Goal: Task Accomplishment & Management: Use online tool/utility

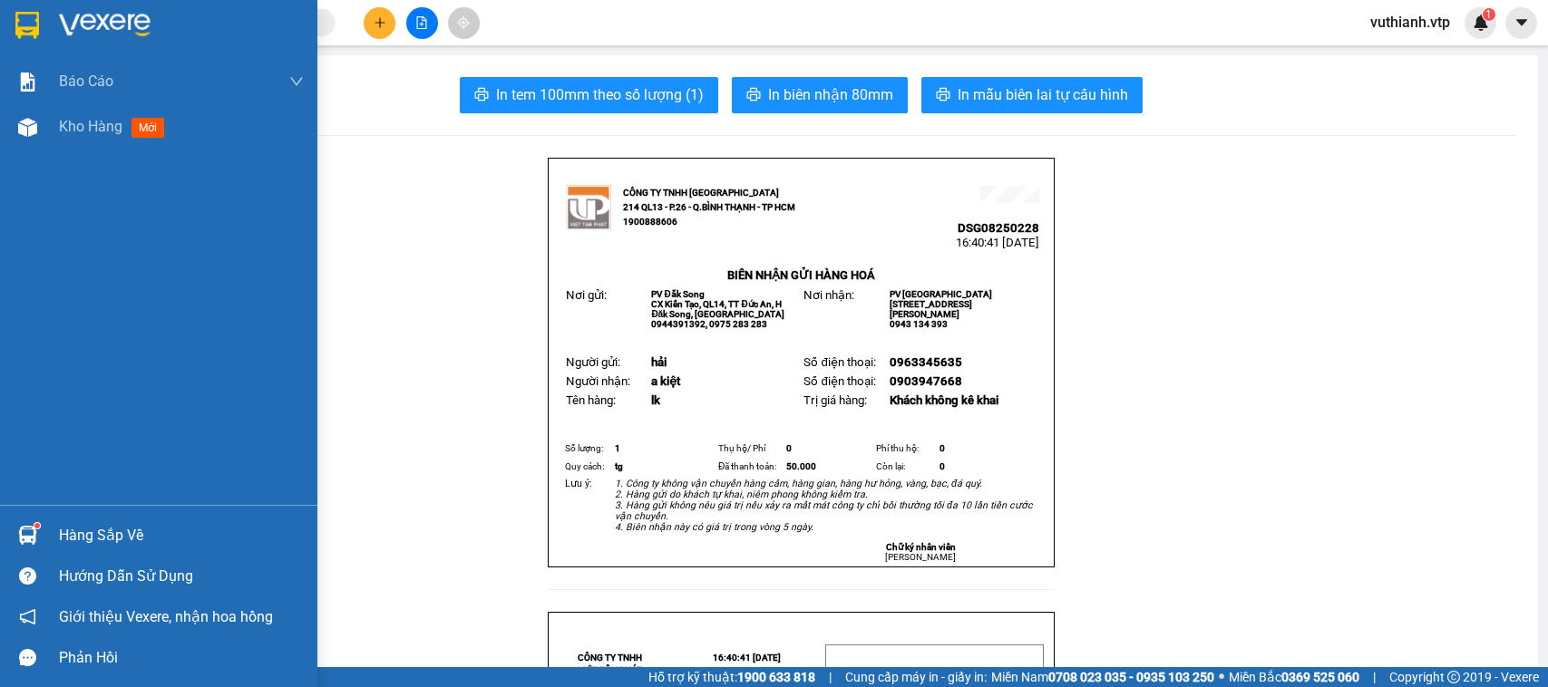
click at [25, 131] on img at bounding box center [27, 127] width 19 height 19
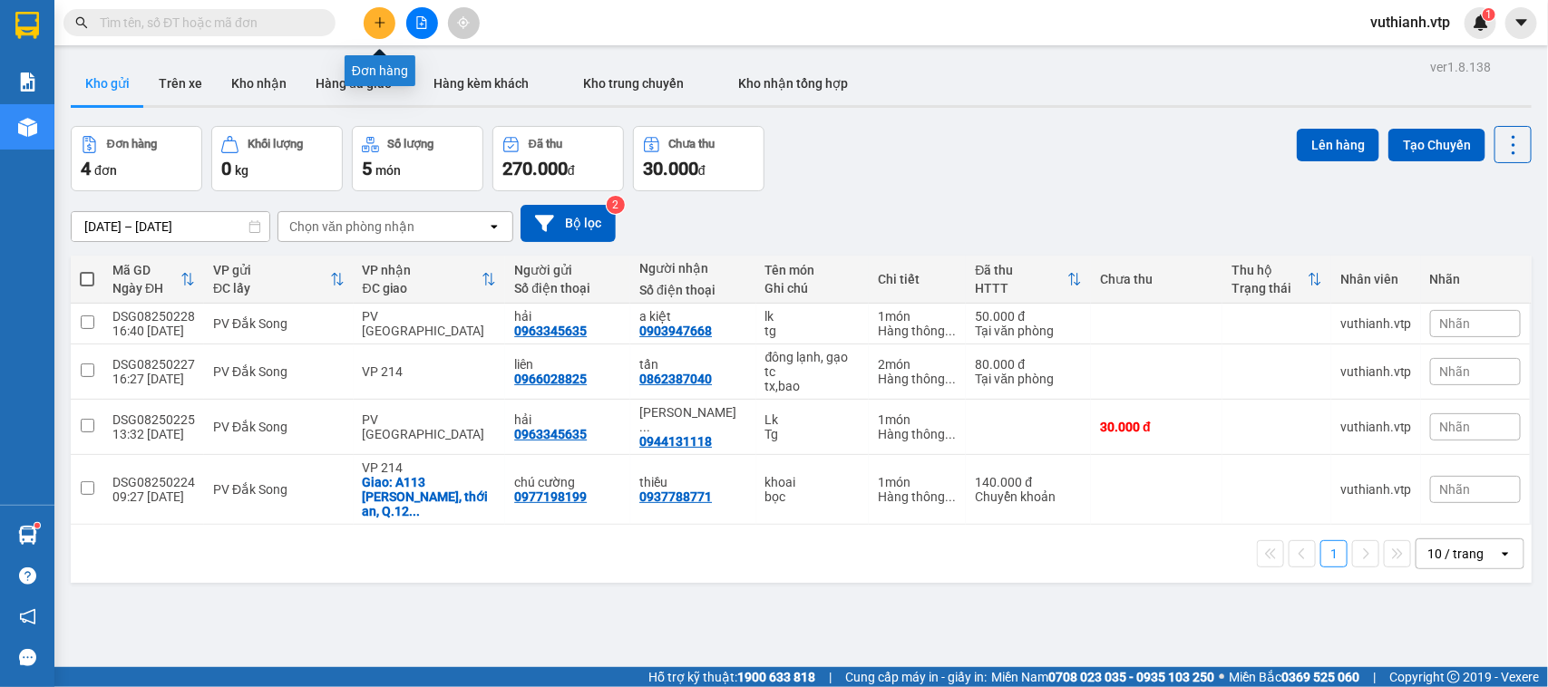
click at [378, 21] on icon "plus" at bounding box center [380, 22] width 13 height 13
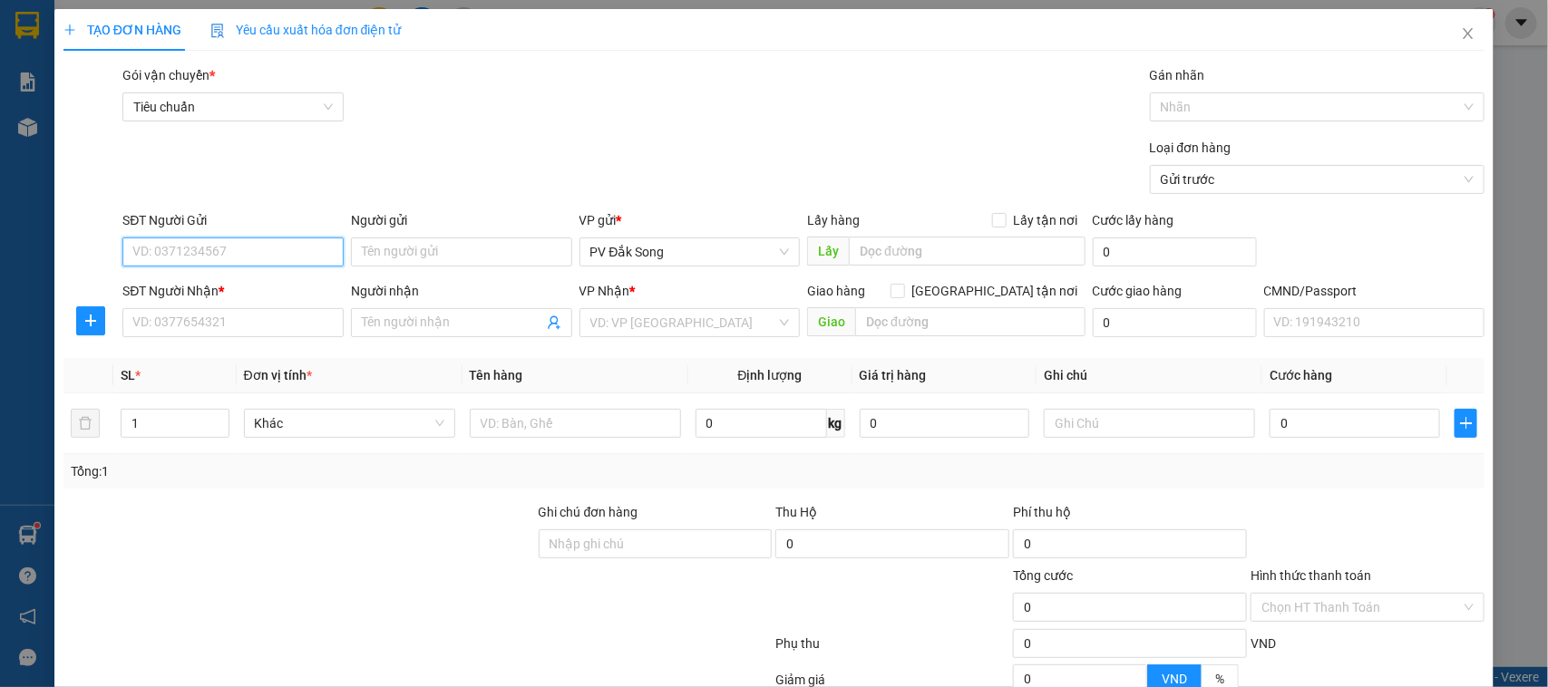
click at [302, 248] on input "SĐT Người Gửi" at bounding box center [232, 252] width 221 height 29
type input "0000000000"
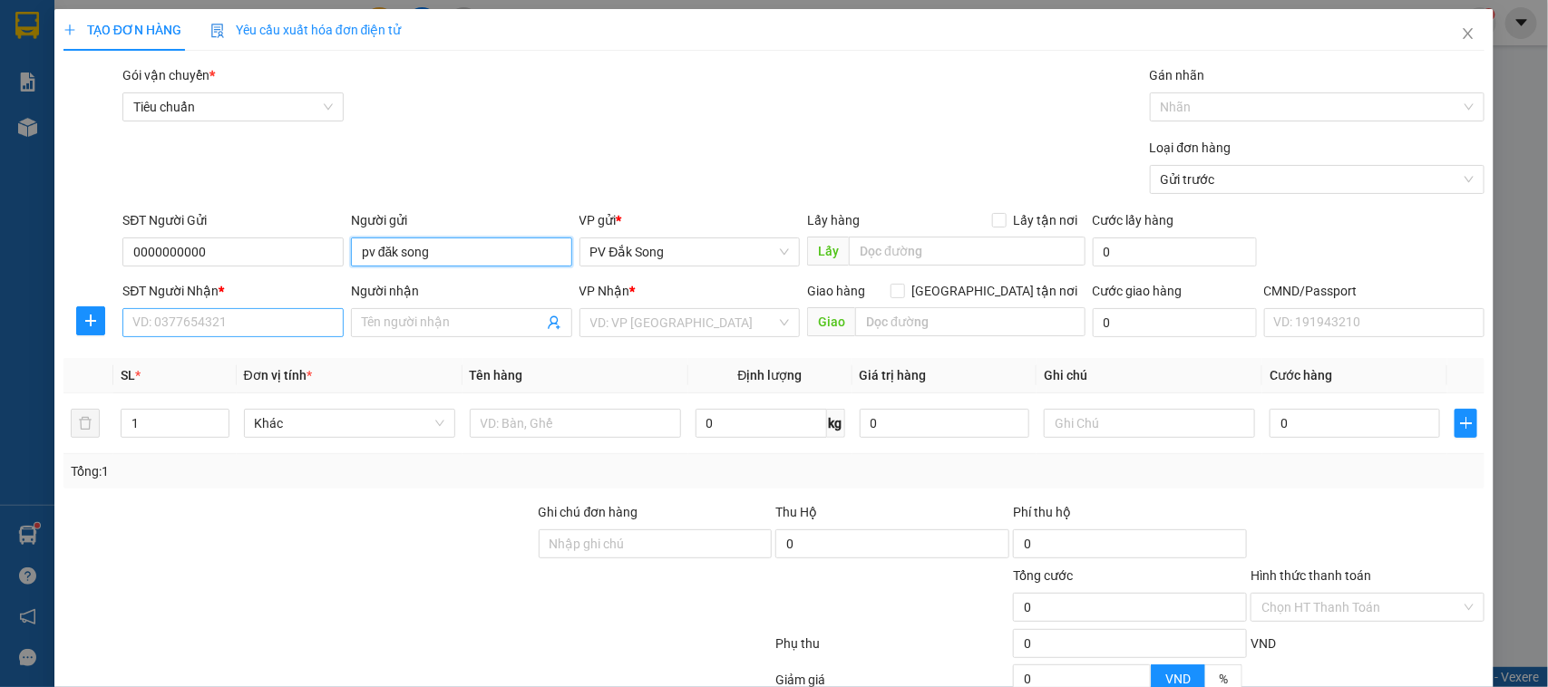
type input "pv đăk song"
click at [205, 324] on input "SĐT Người Nhận *" at bounding box center [232, 322] width 221 height 29
type input "0000000000"
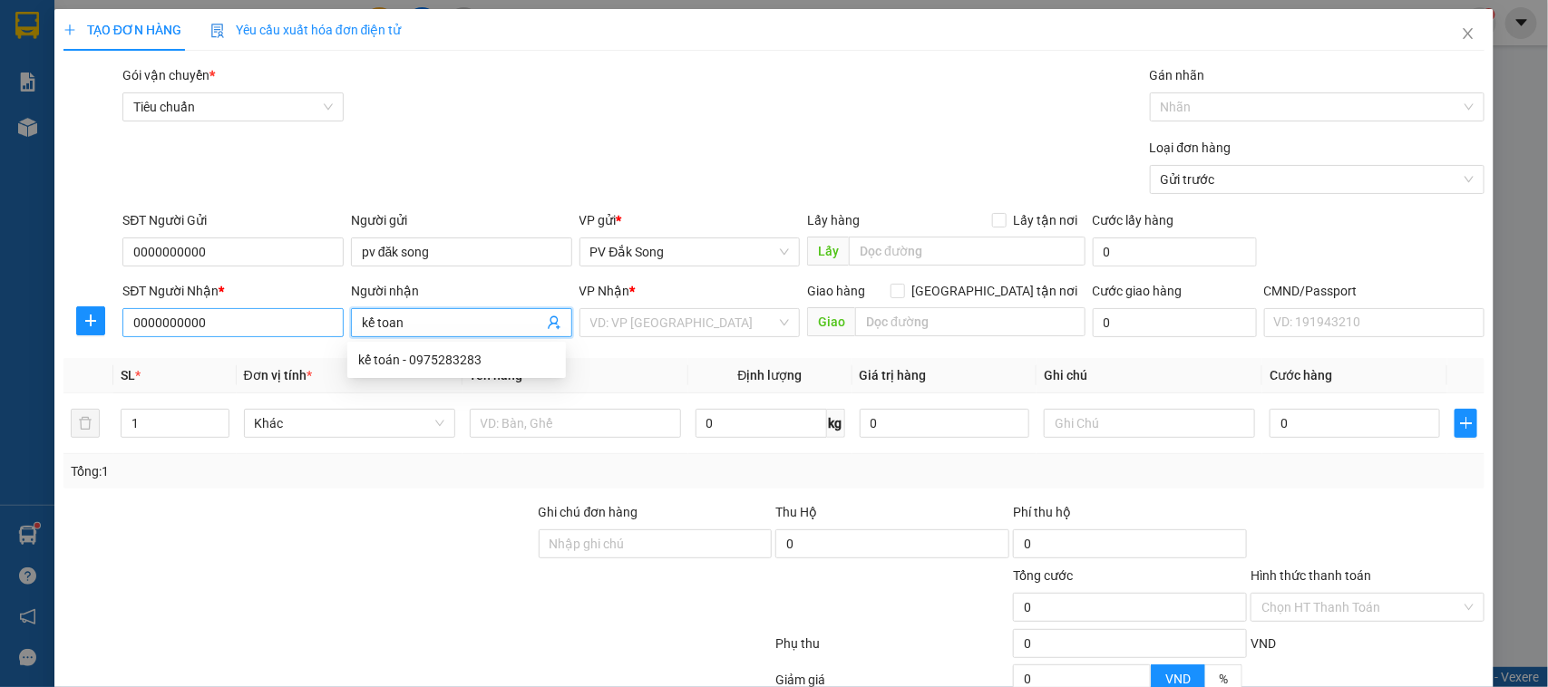
type input "kế toán"
click at [501, 354] on div "kế toán - 0975283283" at bounding box center [456, 360] width 197 height 20
type input "0975283283"
type input "kế toán"
click at [640, 324] on input "search" at bounding box center [683, 322] width 187 height 27
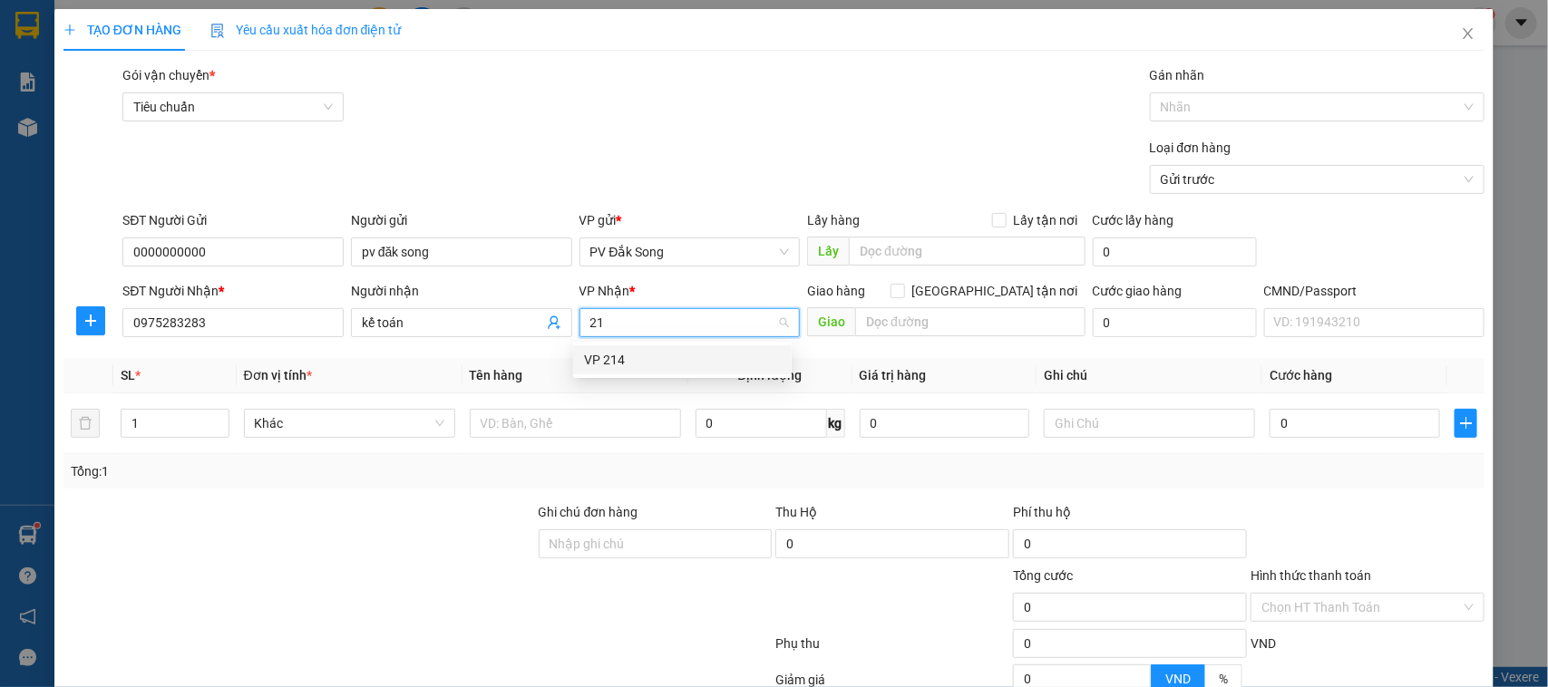
type input "214"
click at [654, 361] on div "VP 214" at bounding box center [682, 360] width 197 height 20
click at [595, 446] on td at bounding box center [581, 424] width 224 height 61
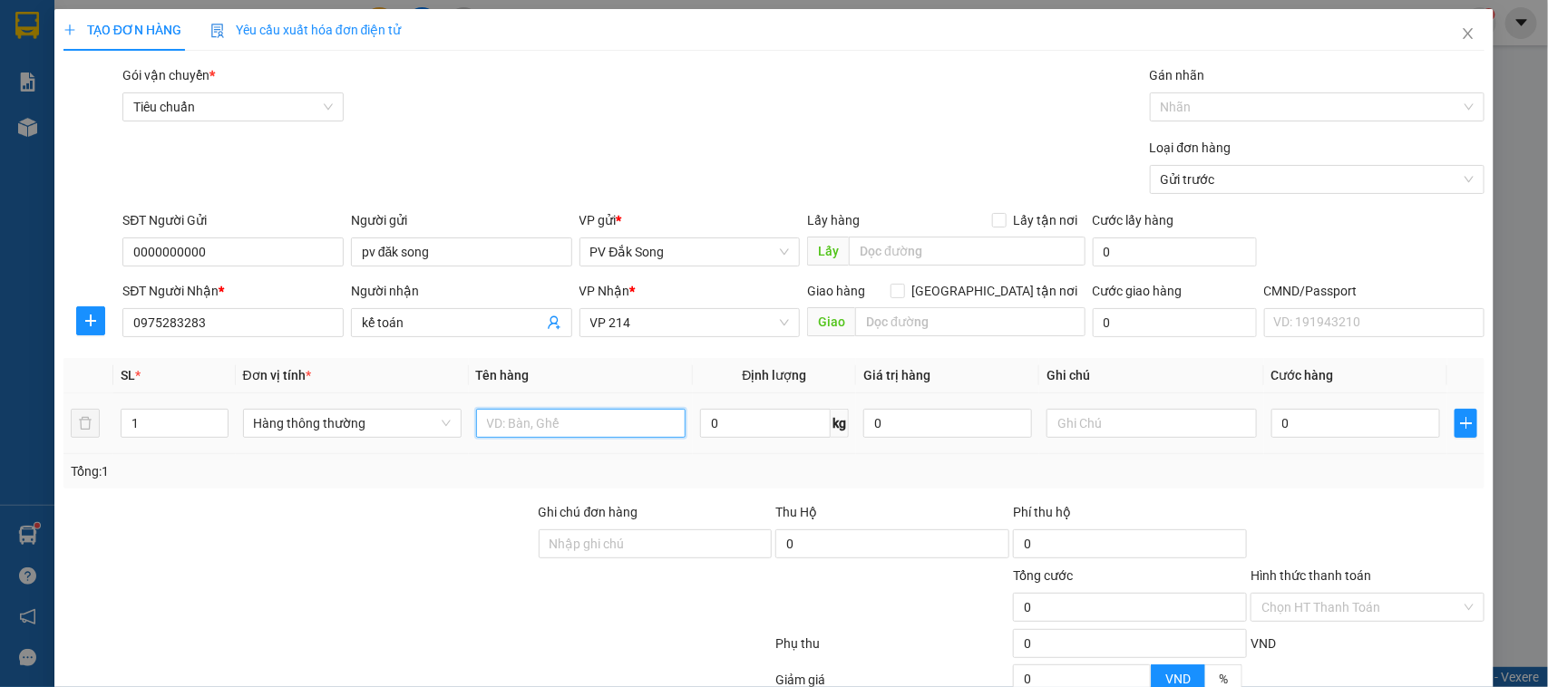
click at [605, 426] on input "text" at bounding box center [580, 423] width 209 height 29
type input "báo cáo 14/8"
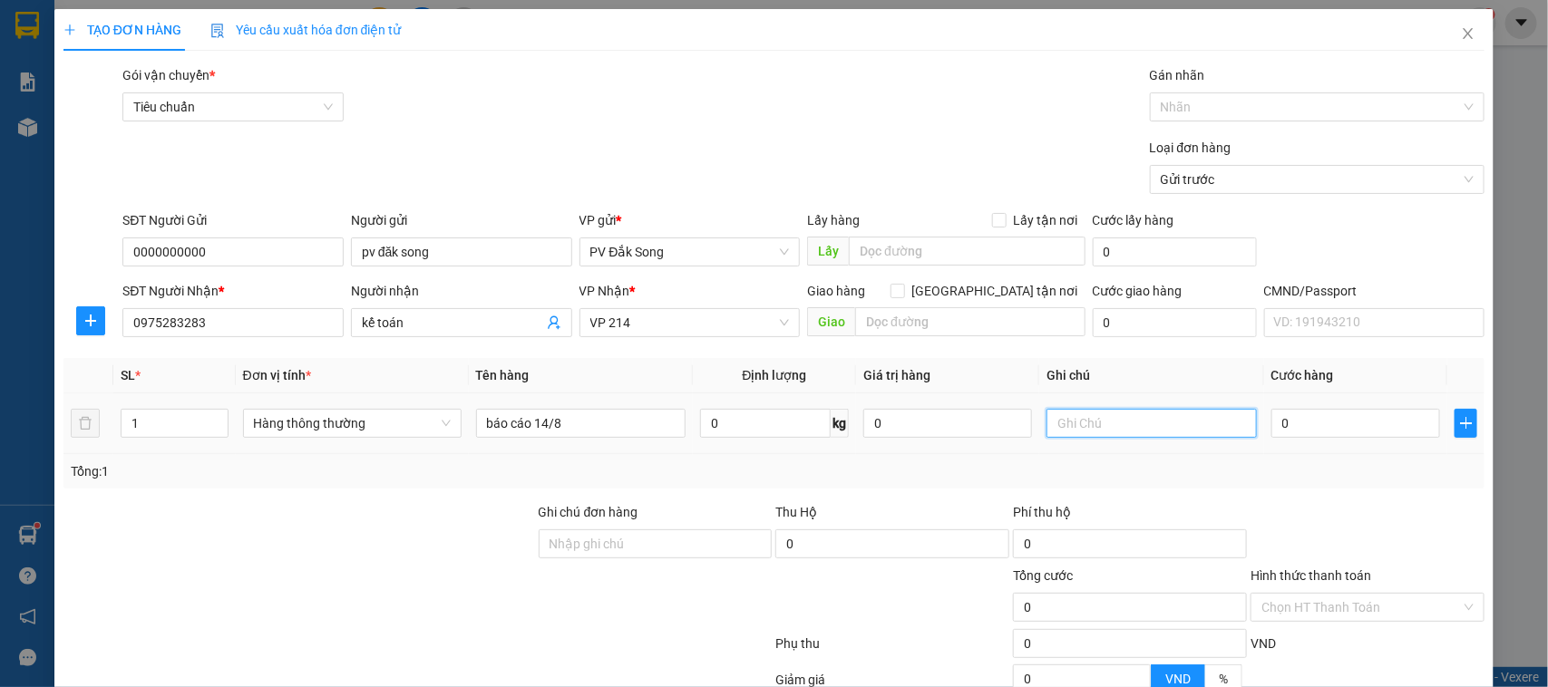
click at [1068, 431] on input "text" at bounding box center [1150, 423] width 209 height 29
type input "bì"
click at [1357, 431] on input "0" at bounding box center [1355, 423] width 169 height 29
type input "0"
click at [1367, 614] on input "Hình thức thanh toán" at bounding box center [1360, 607] width 199 height 27
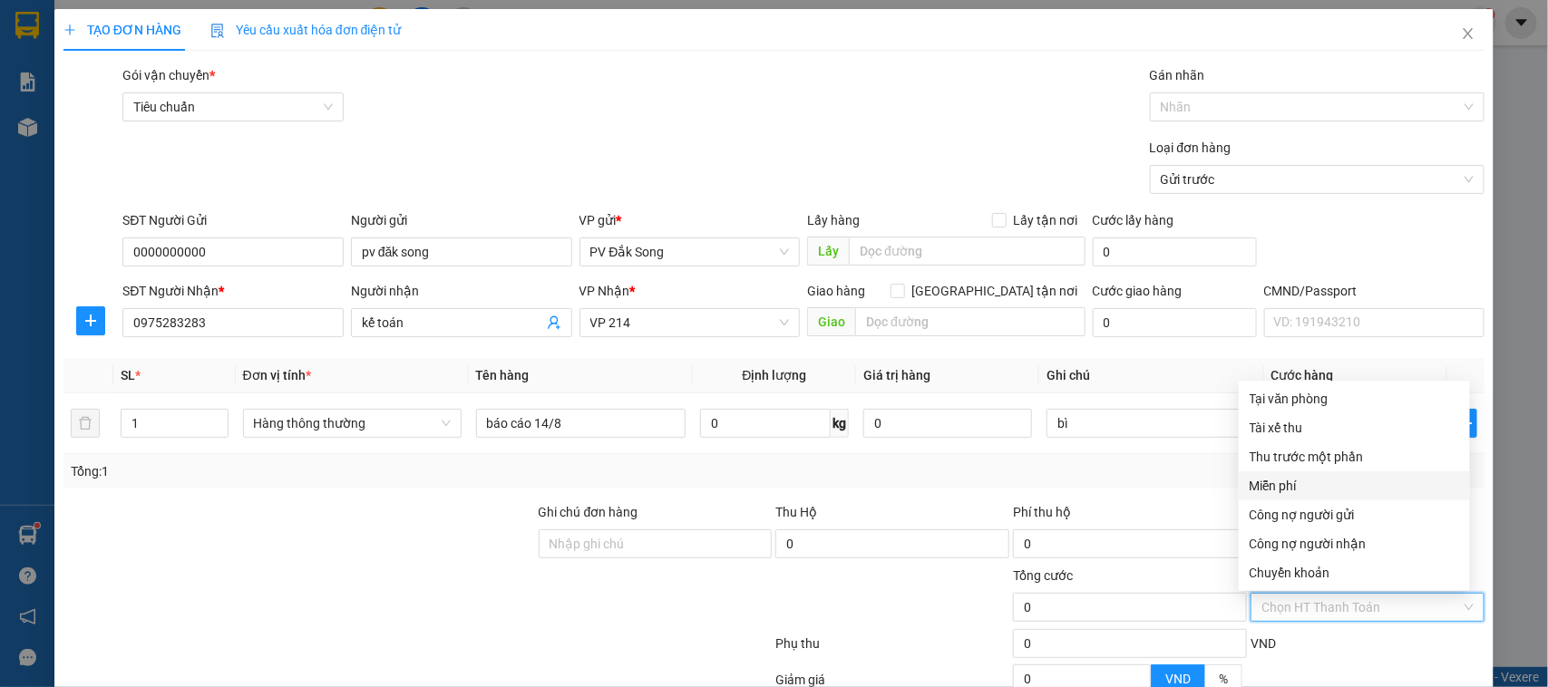
click at [1312, 481] on div "Miễn phí" at bounding box center [1354, 486] width 209 height 20
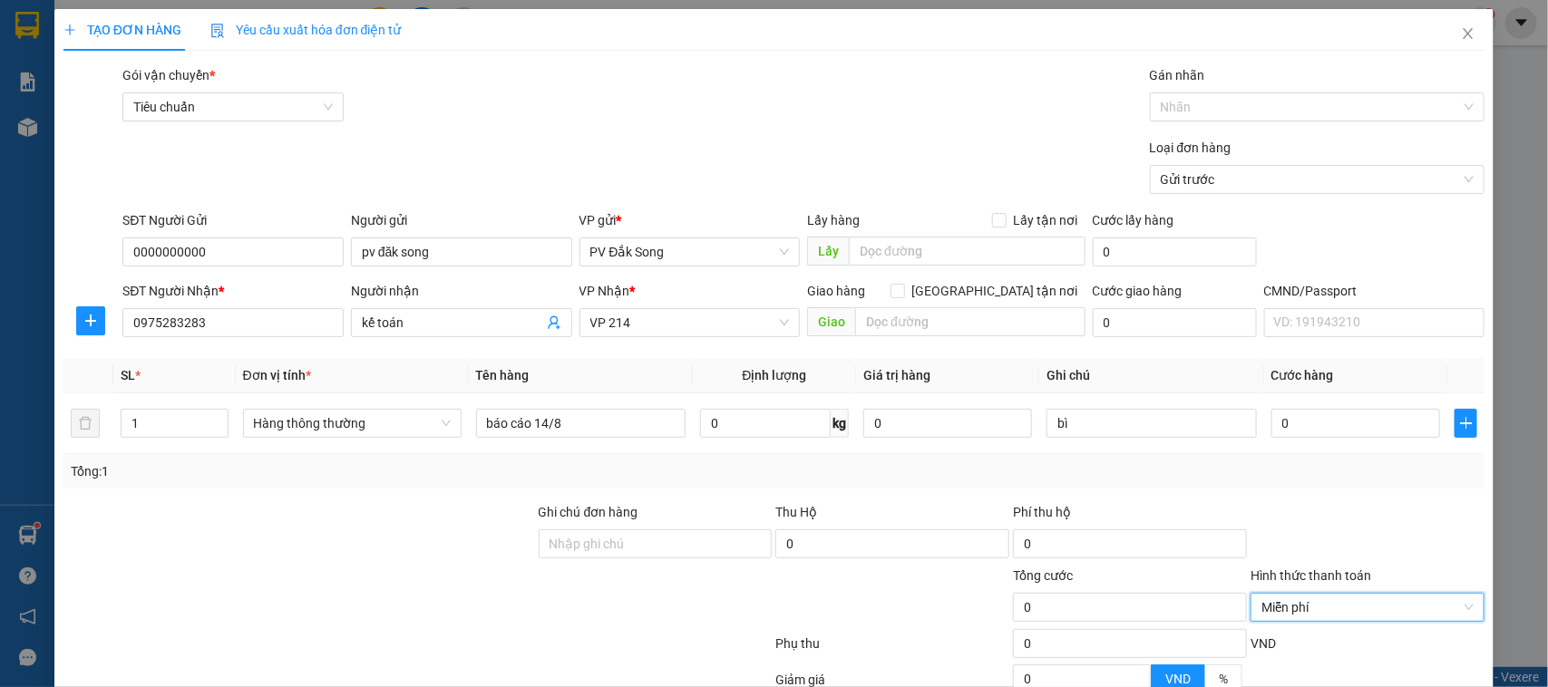
scroll to position [187, 0]
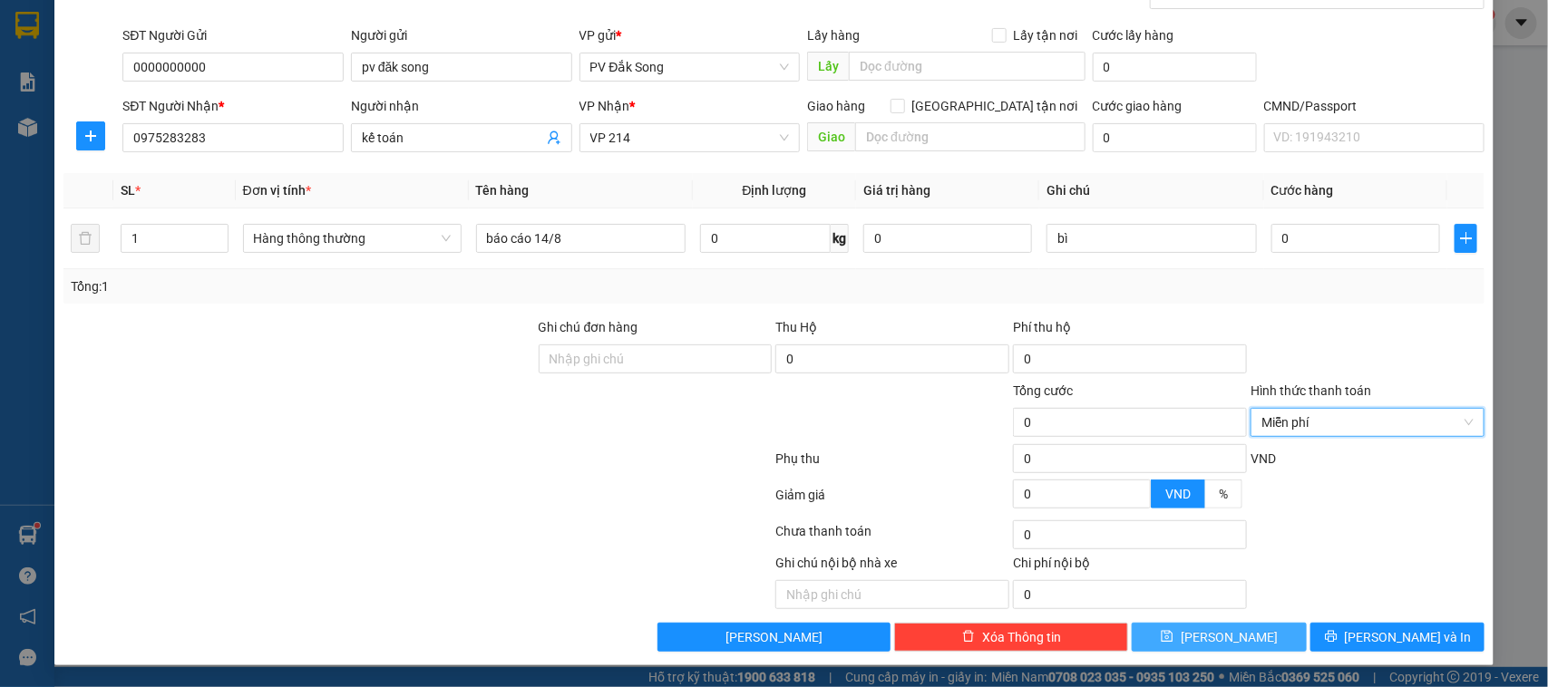
click at [1253, 648] on button "[PERSON_NAME]" at bounding box center [1219, 637] width 174 height 29
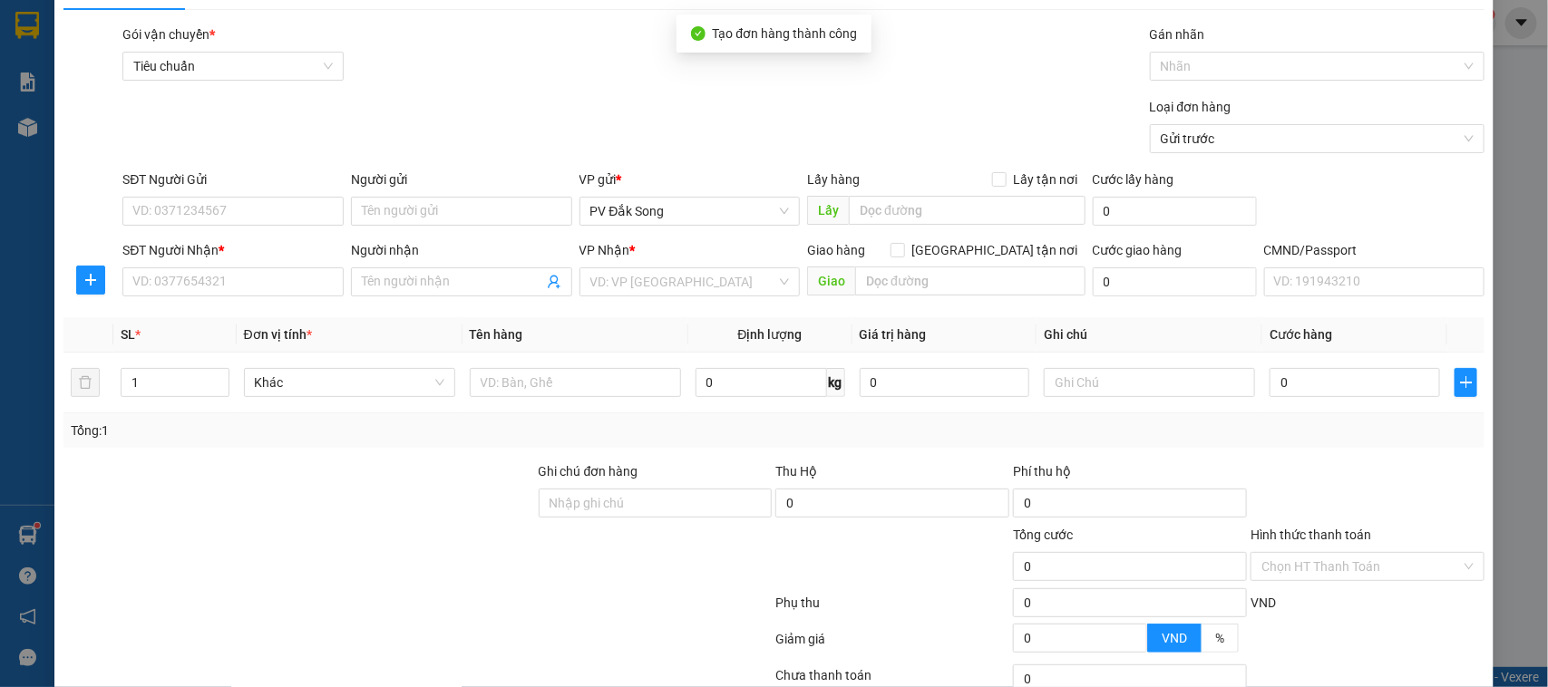
scroll to position [0, 0]
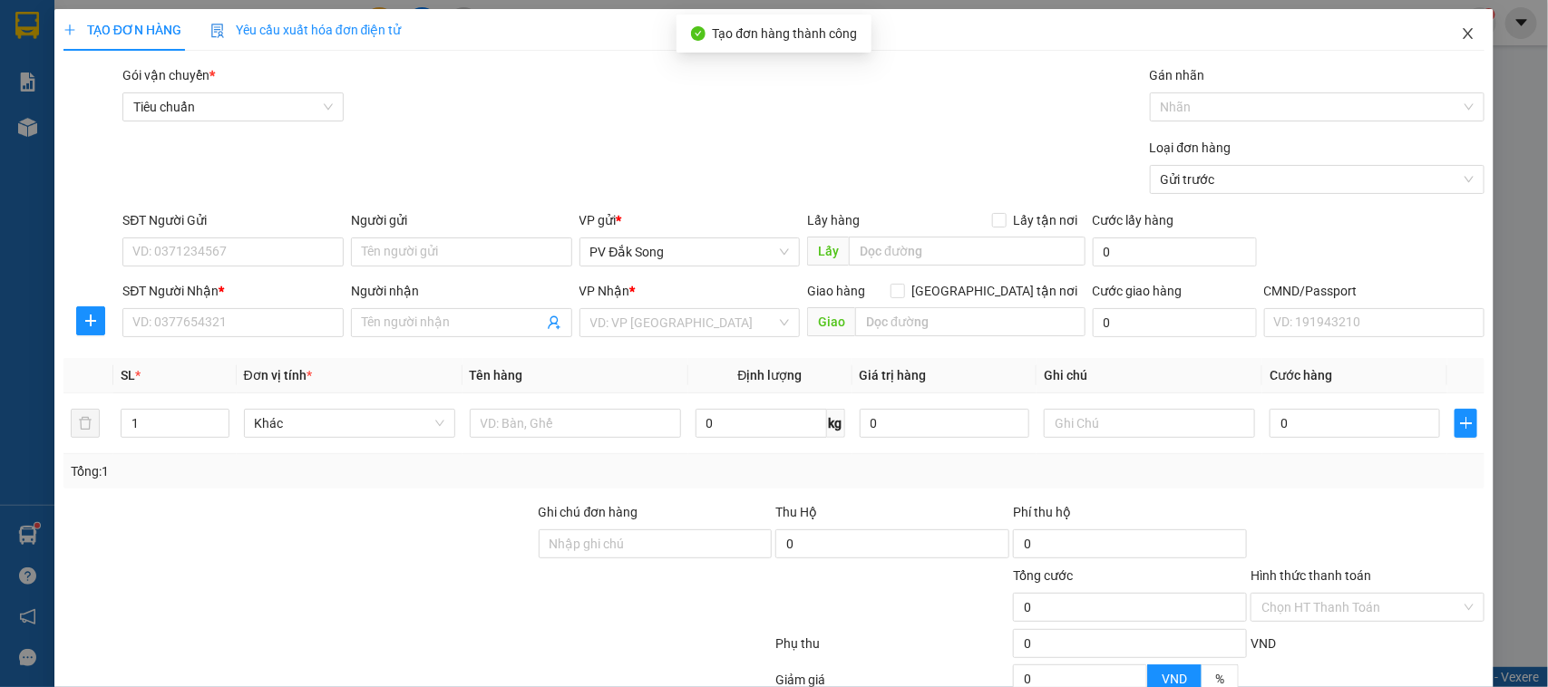
click at [1461, 28] on icon "close" at bounding box center [1468, 33] width 15 height 15
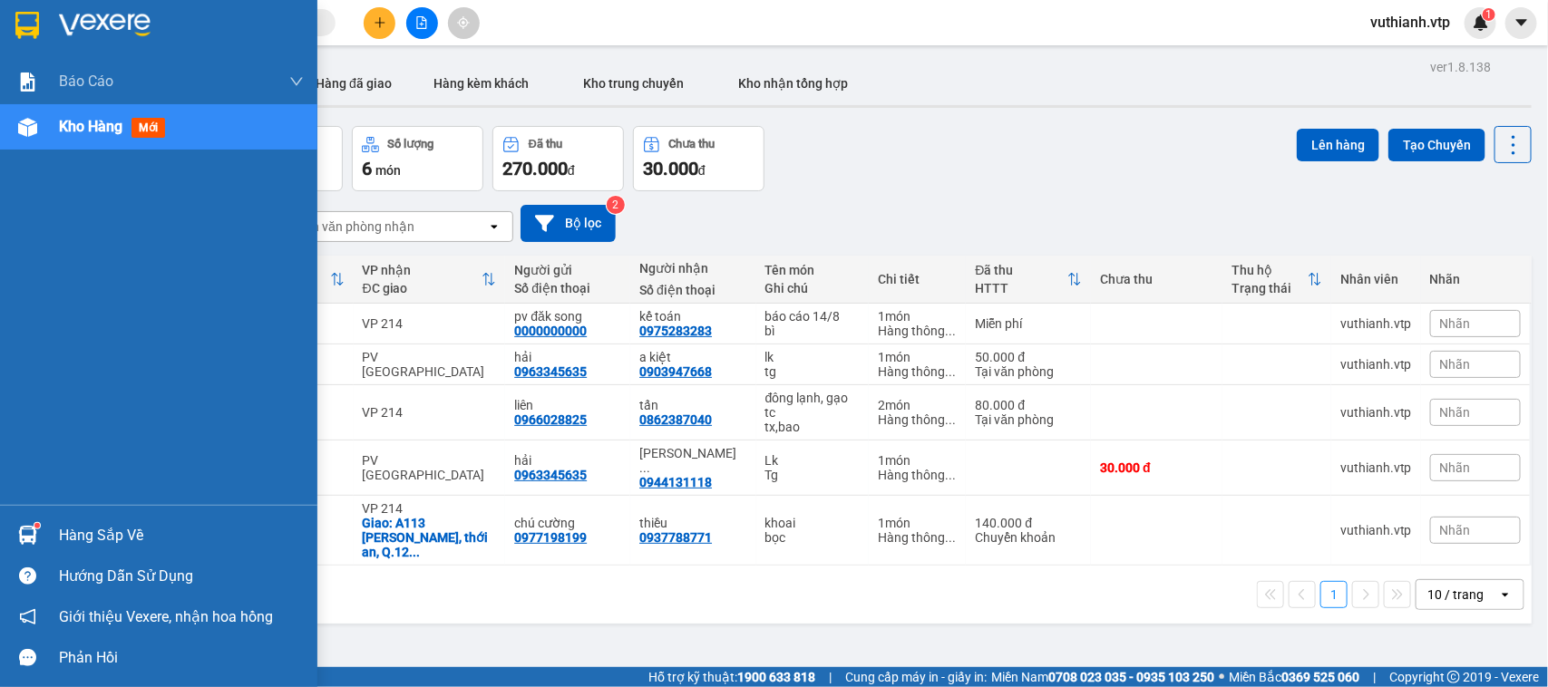
click at [101, 125] on span "Kho hàng" at bounding box center [90, 126] width 63 height 17
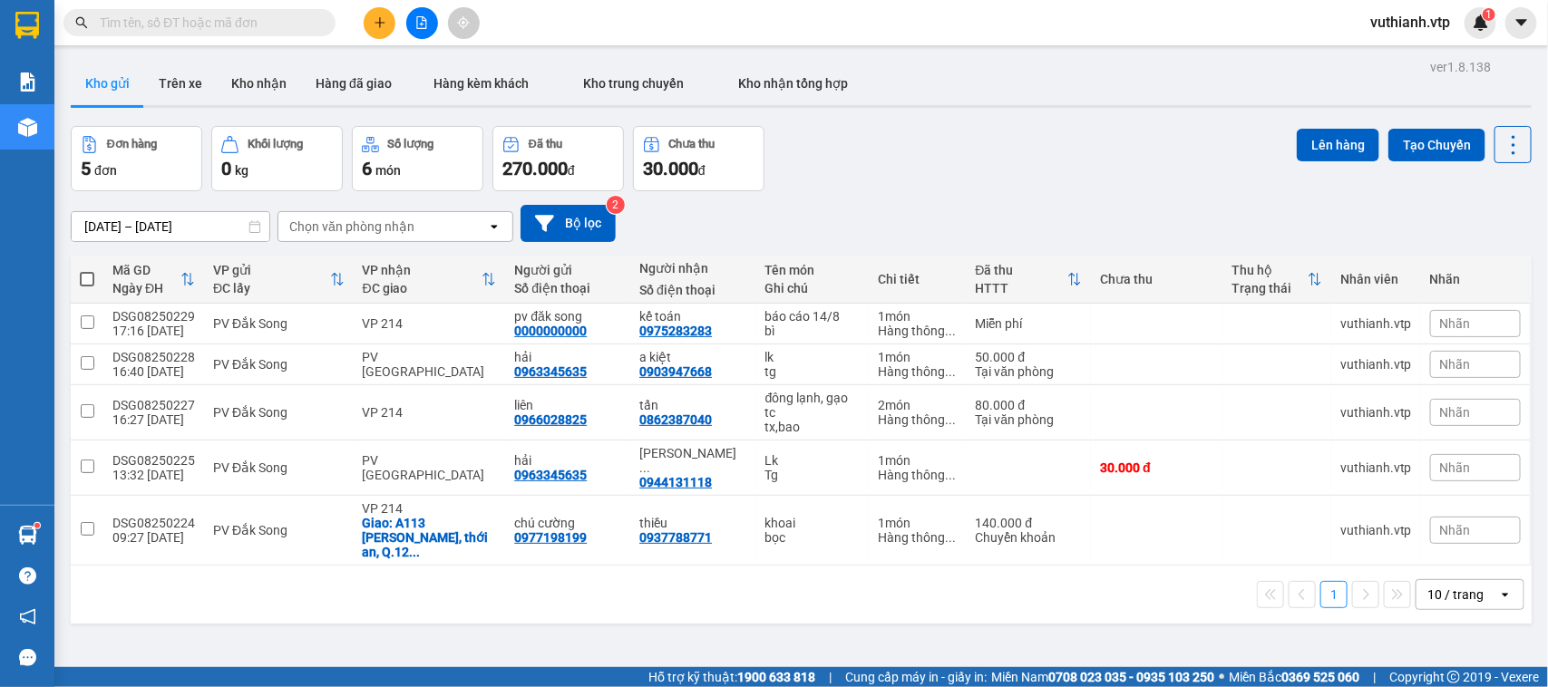
click at [89, 277] on span at bounding box center [87, 279] width 15 height 15
click at [87, 270] on input "checkbox" at bounding box center [87, 270] width 0 height 0
checkbox input "true"
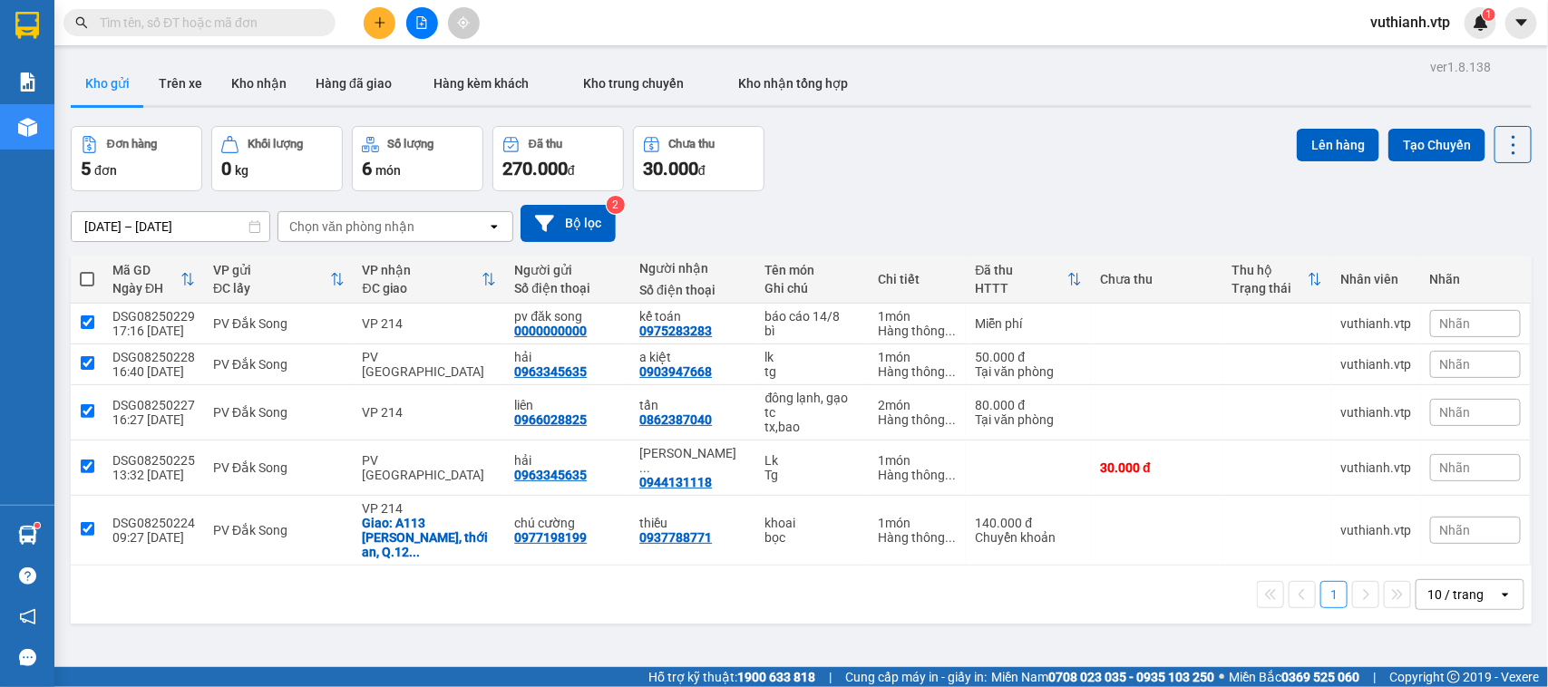
checkbox input "true"
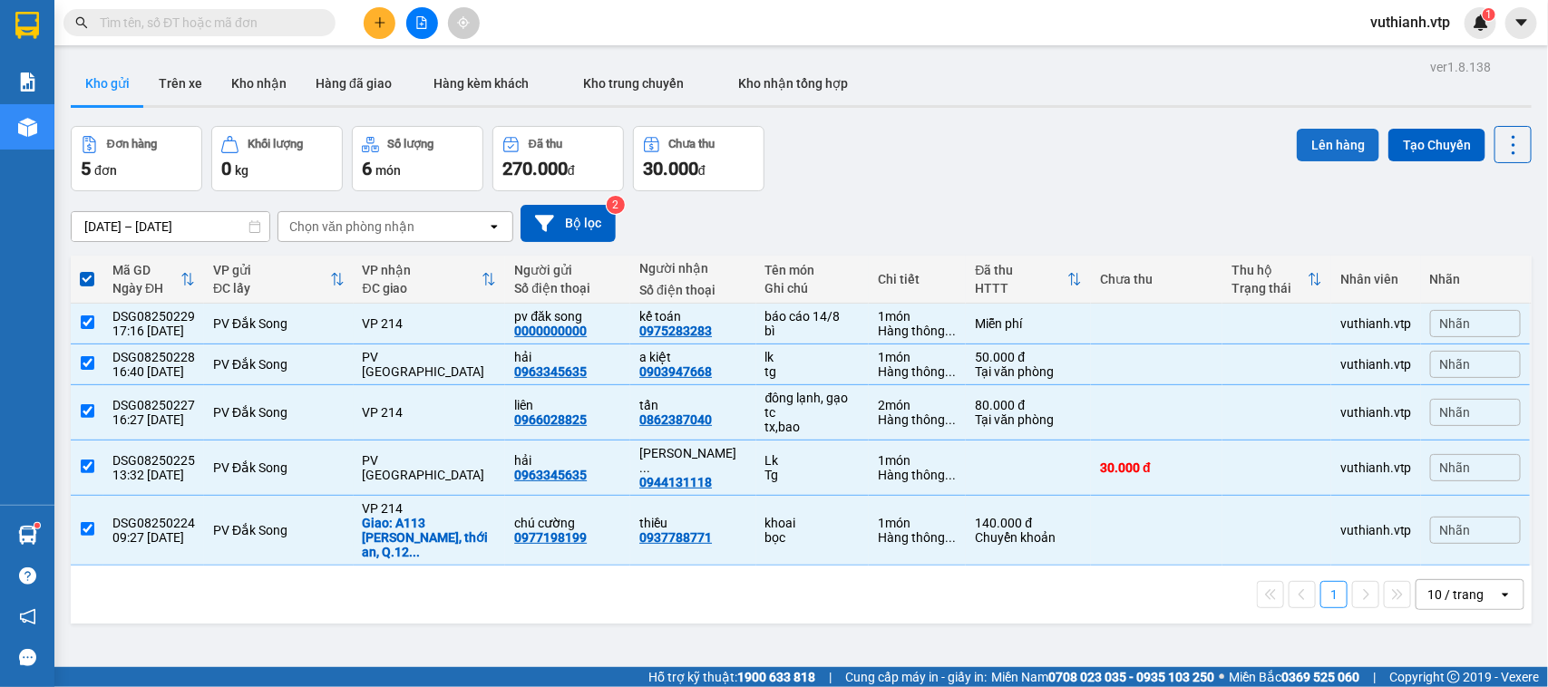
click at [1320, 148] on button "Lên hàng" at bounding box center [1338, 145] width 83 height 33
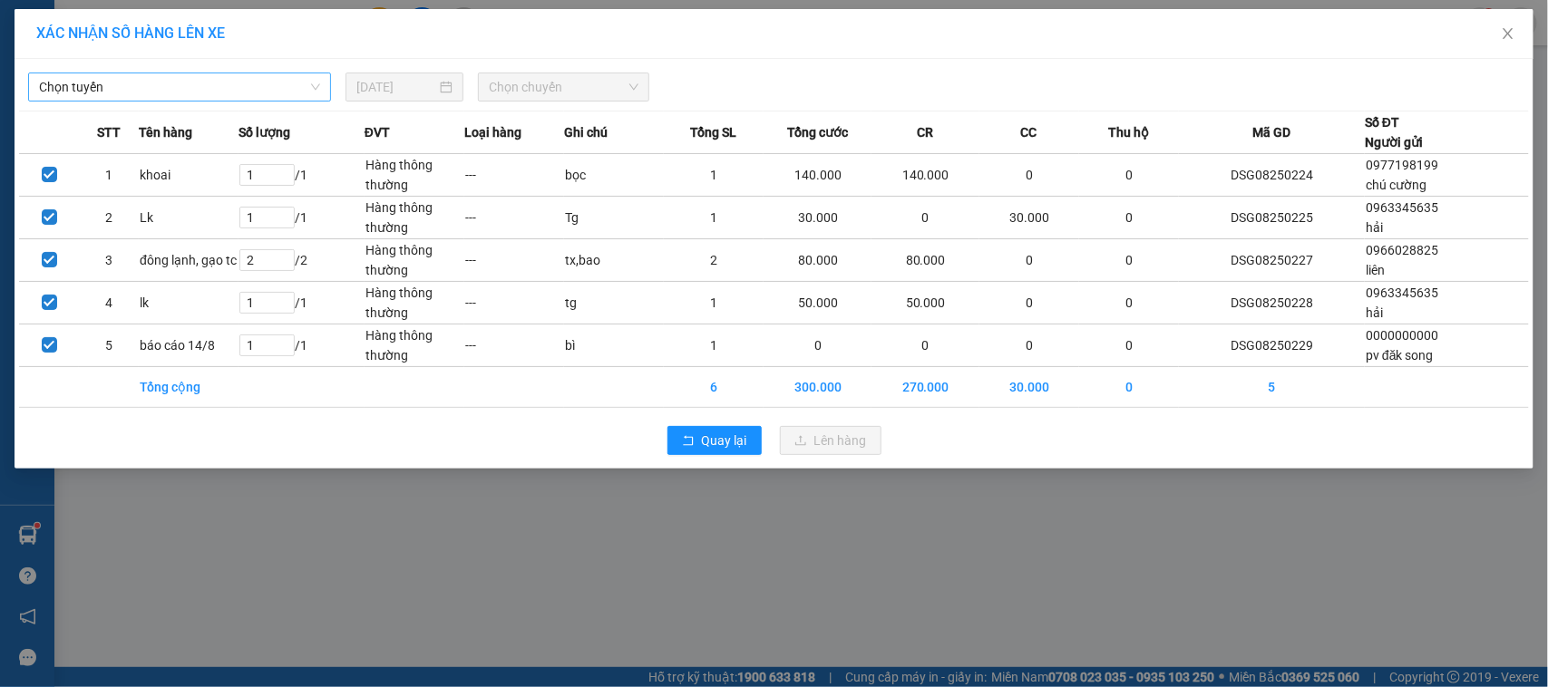
click at [188, 88] on span "Chọn tuyến" at bounding box center [179, 86] width 281 height 27
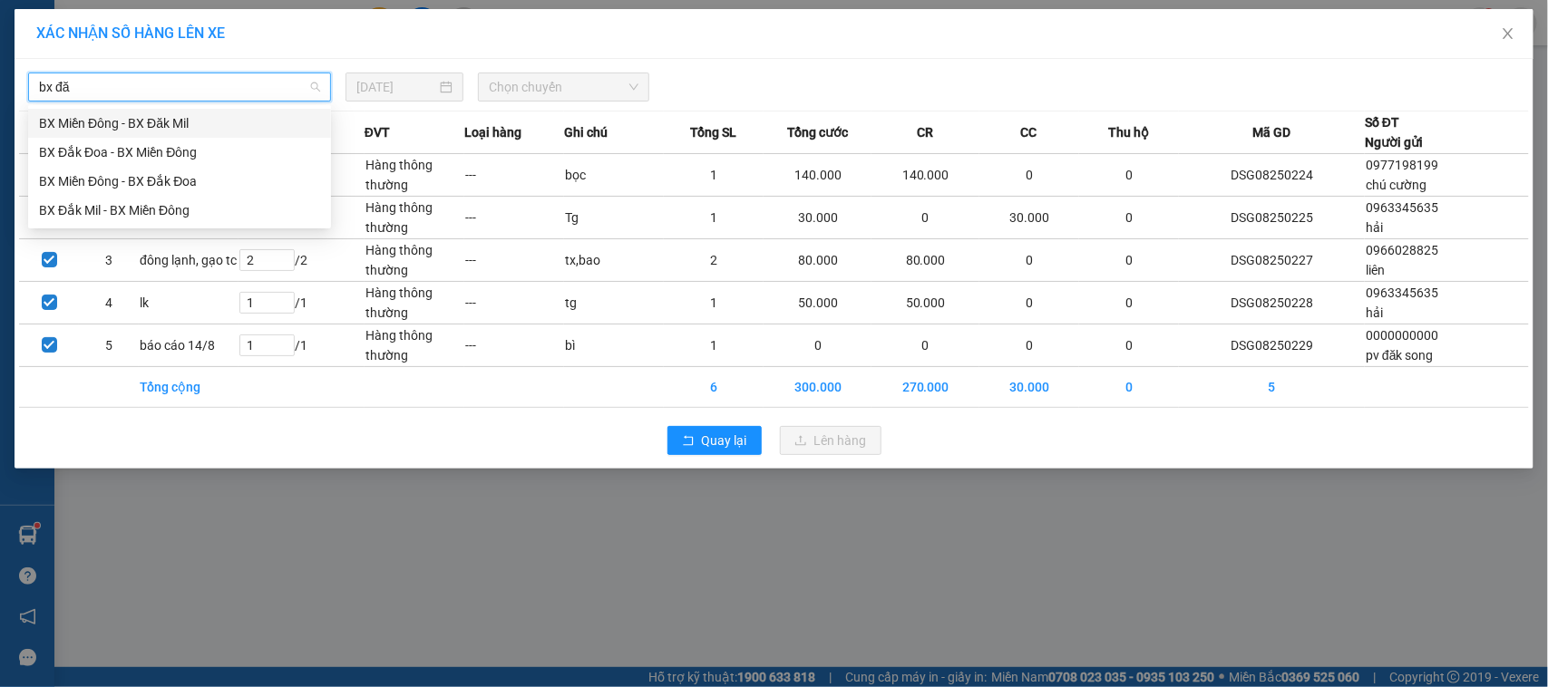
type input "bx đăk"
click at [173, 216] on div "BX Đắk Mil - BX Miền Đông" at bounding box center [179, 210] width 281 height 20
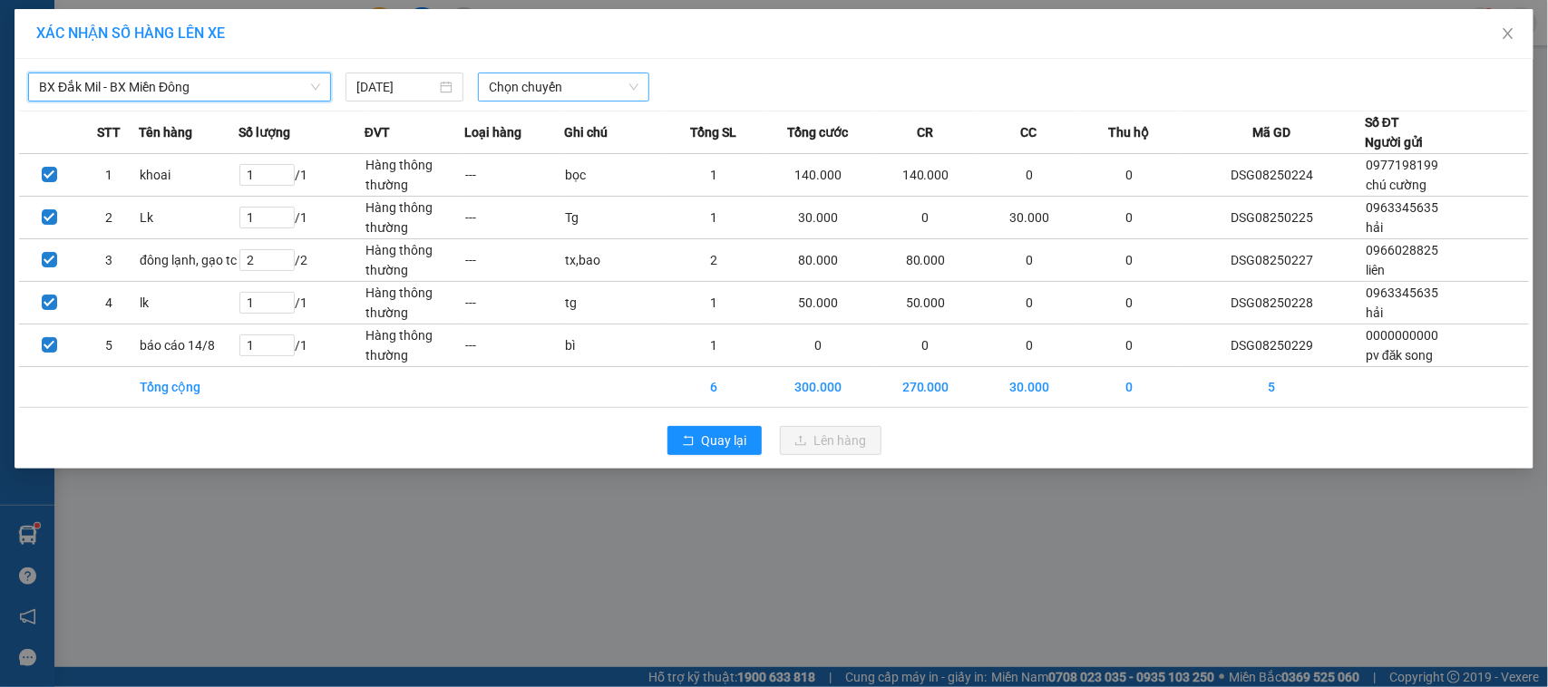
click at [585, 95] on span "Chọn chuyến" at bounding box center [563, 86] width 149 height 27
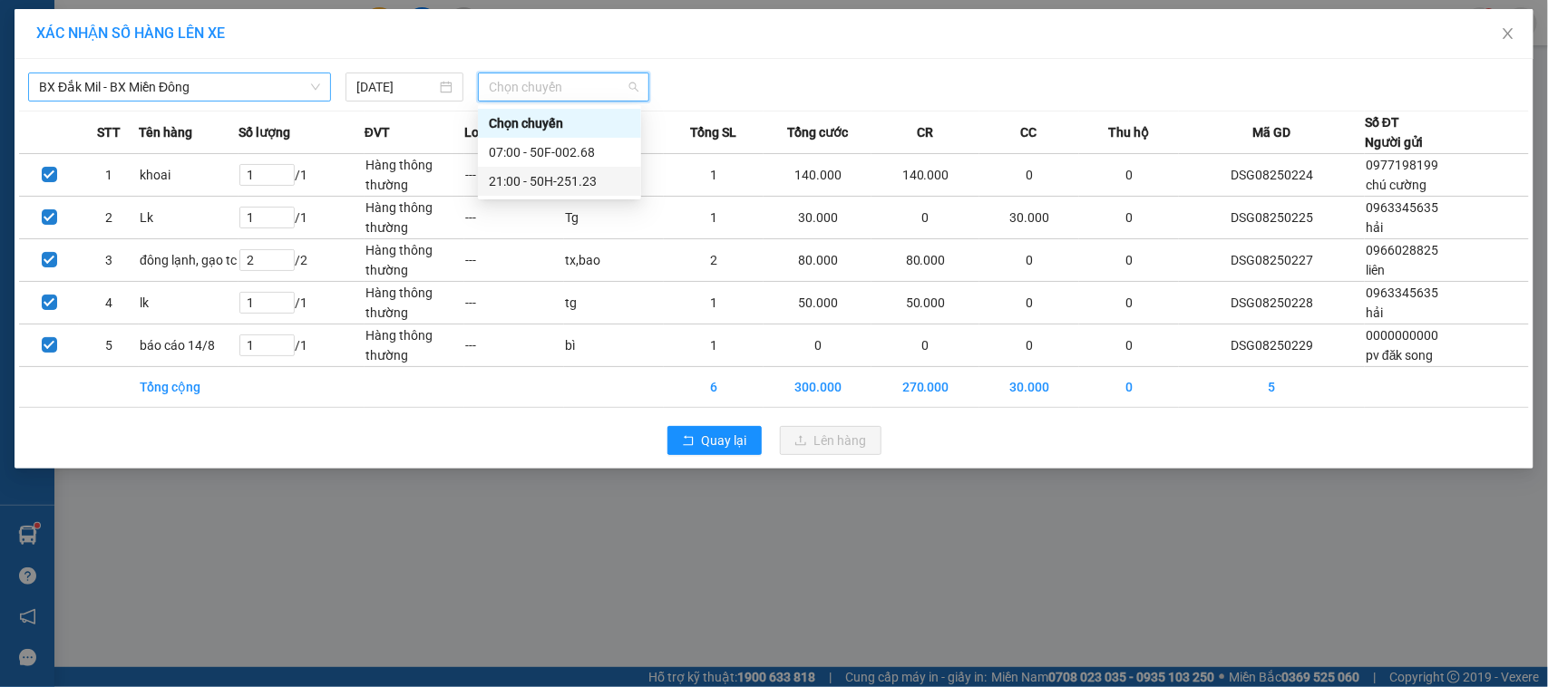
click at [578, 182] on div "21:00 - 50H-251.23" at bounding box center [559, 181] width 141 height 20
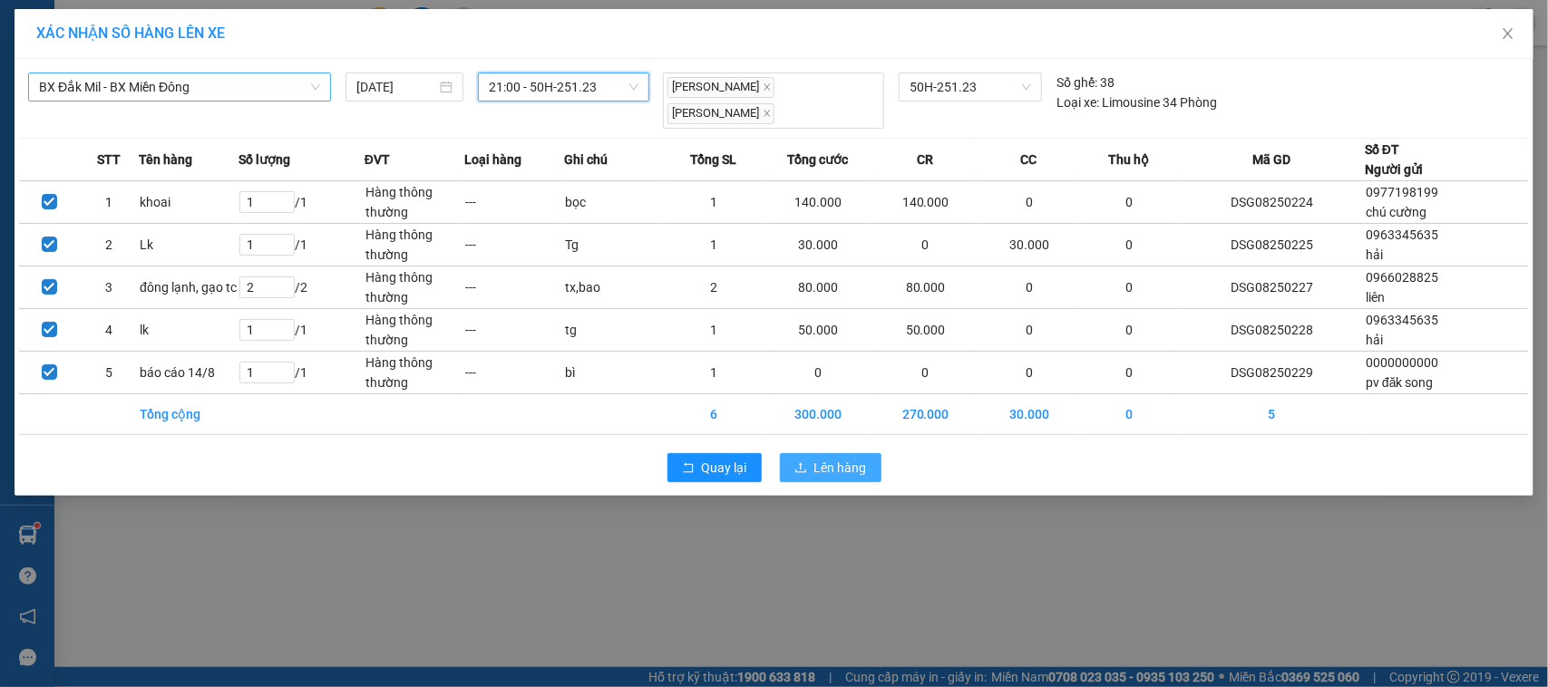
click at [853, 462] on span "Lên hàng" at bounding box center [840, 468] width 53 height 20
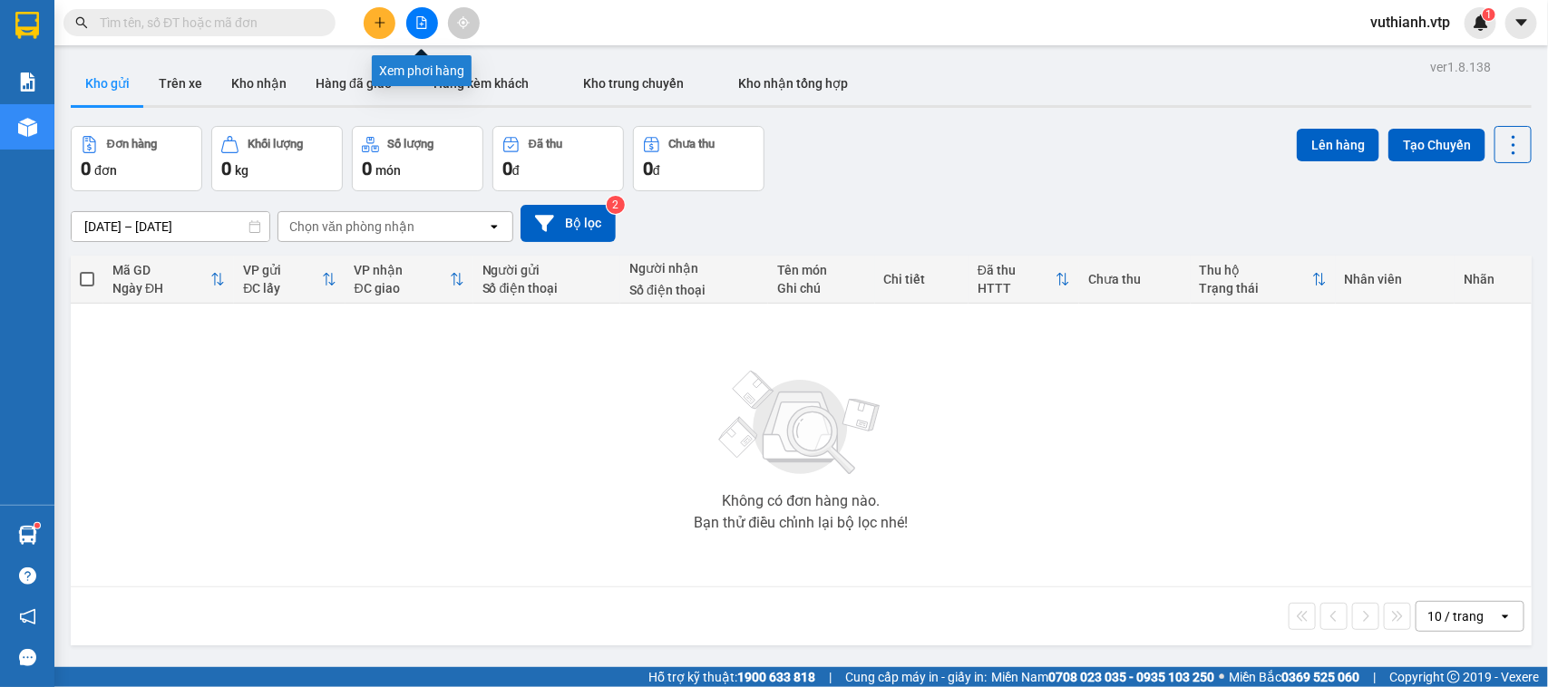
click at [413, 21] on button at bounding box center [422, 23] width 32 height 32
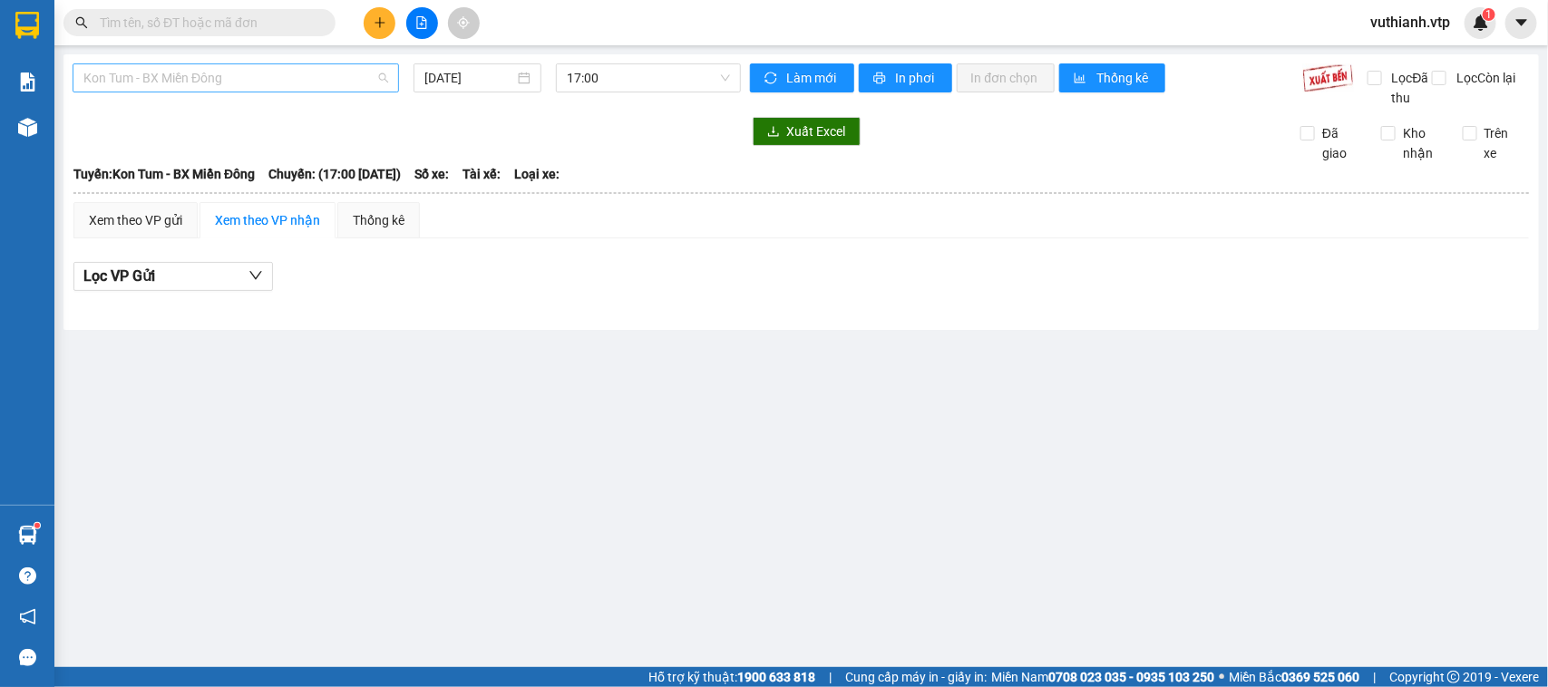
click at [322, 68] on span "Kon Tum - BX Miền Đông" at bounding box center [235, 77] width 305 height 27
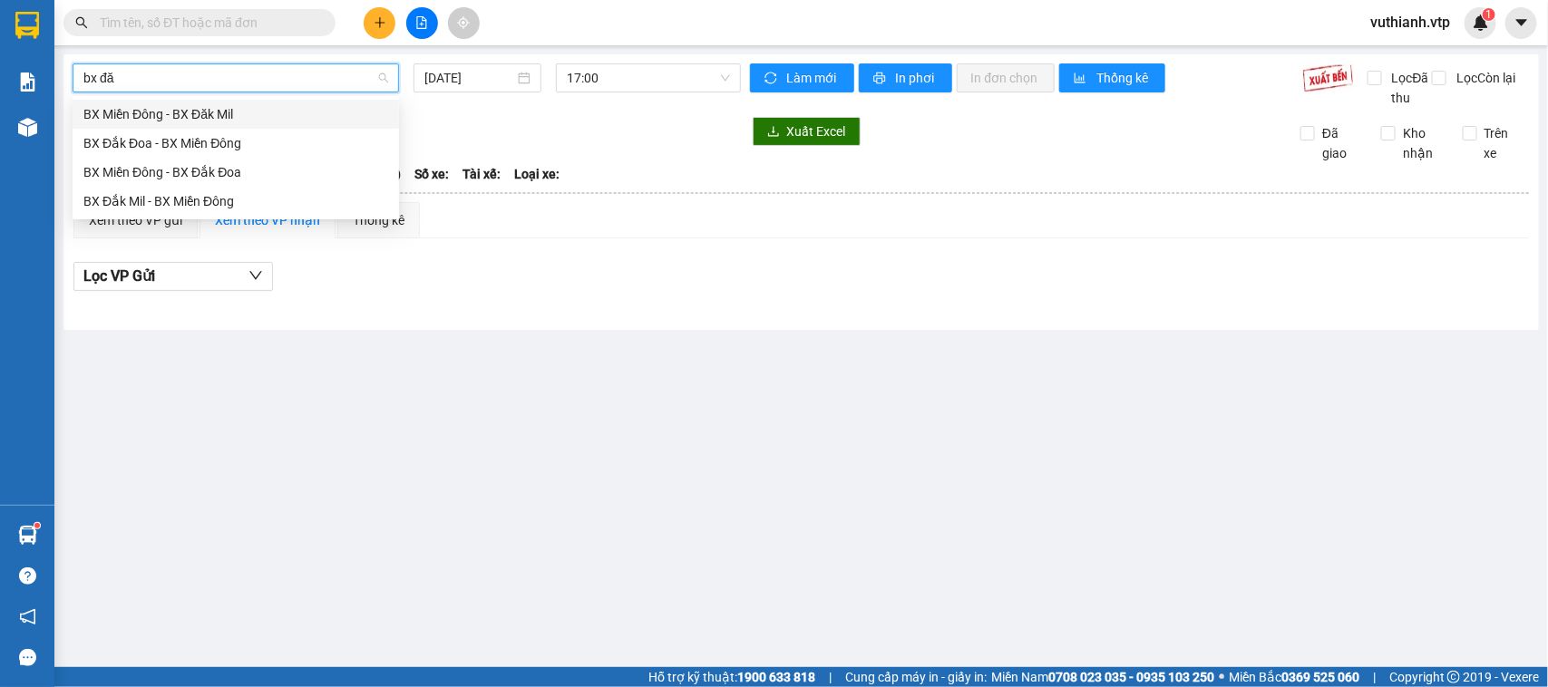
type input "bx đăk"
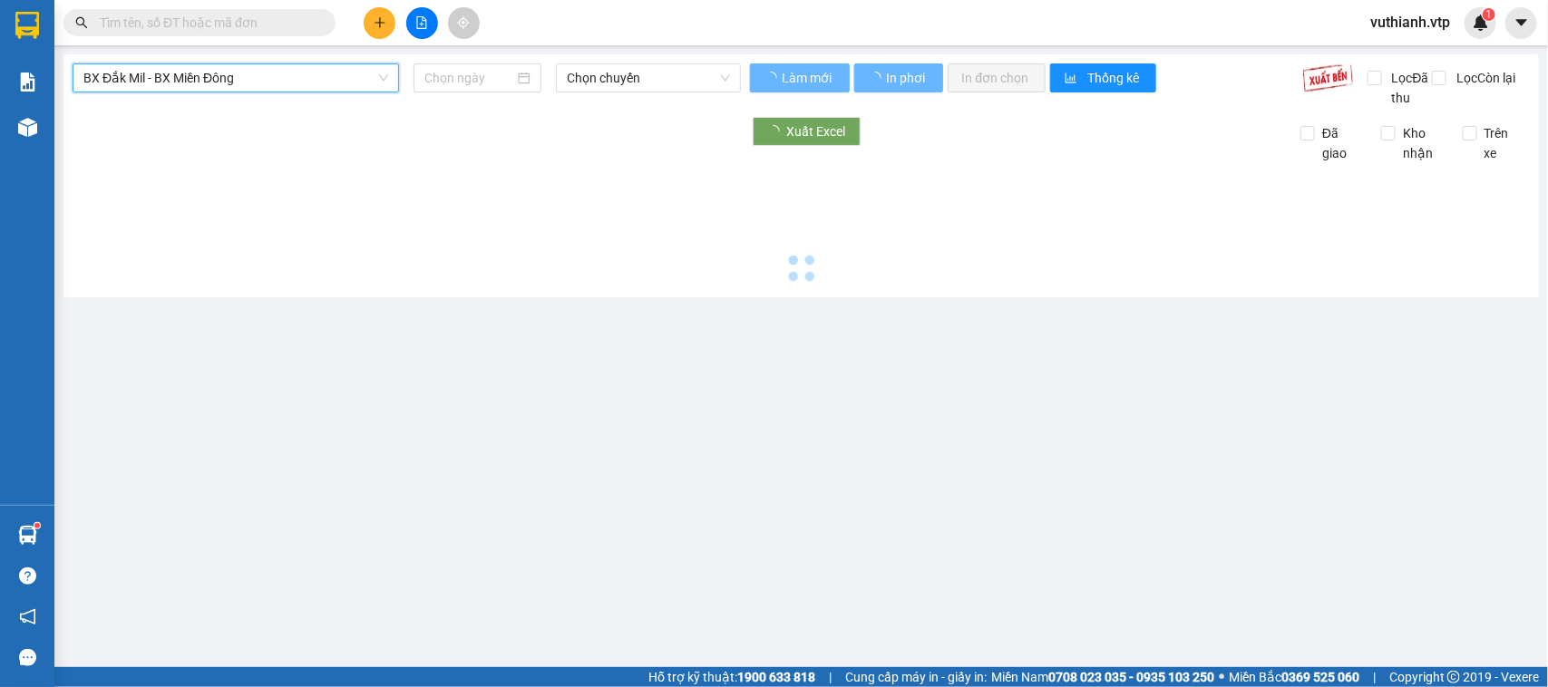
type input "[DATE]"
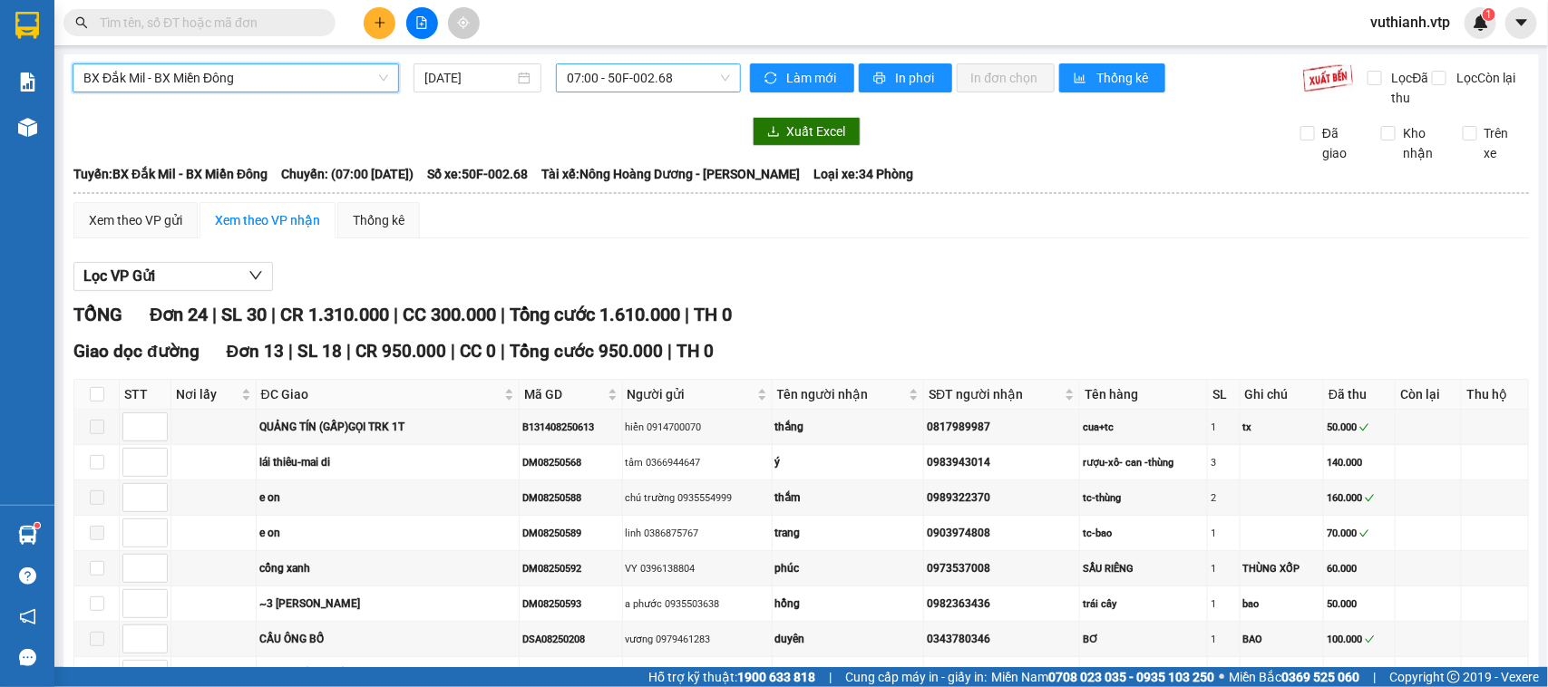
click at [649, 73] on span "07:00 - 50F-002.68" at bounding box center [648, 77] width 162 height 27
click at [635, 172] on div "21:00 - 50H-251.23" at bounding box center [631, 172] width 141 height 20
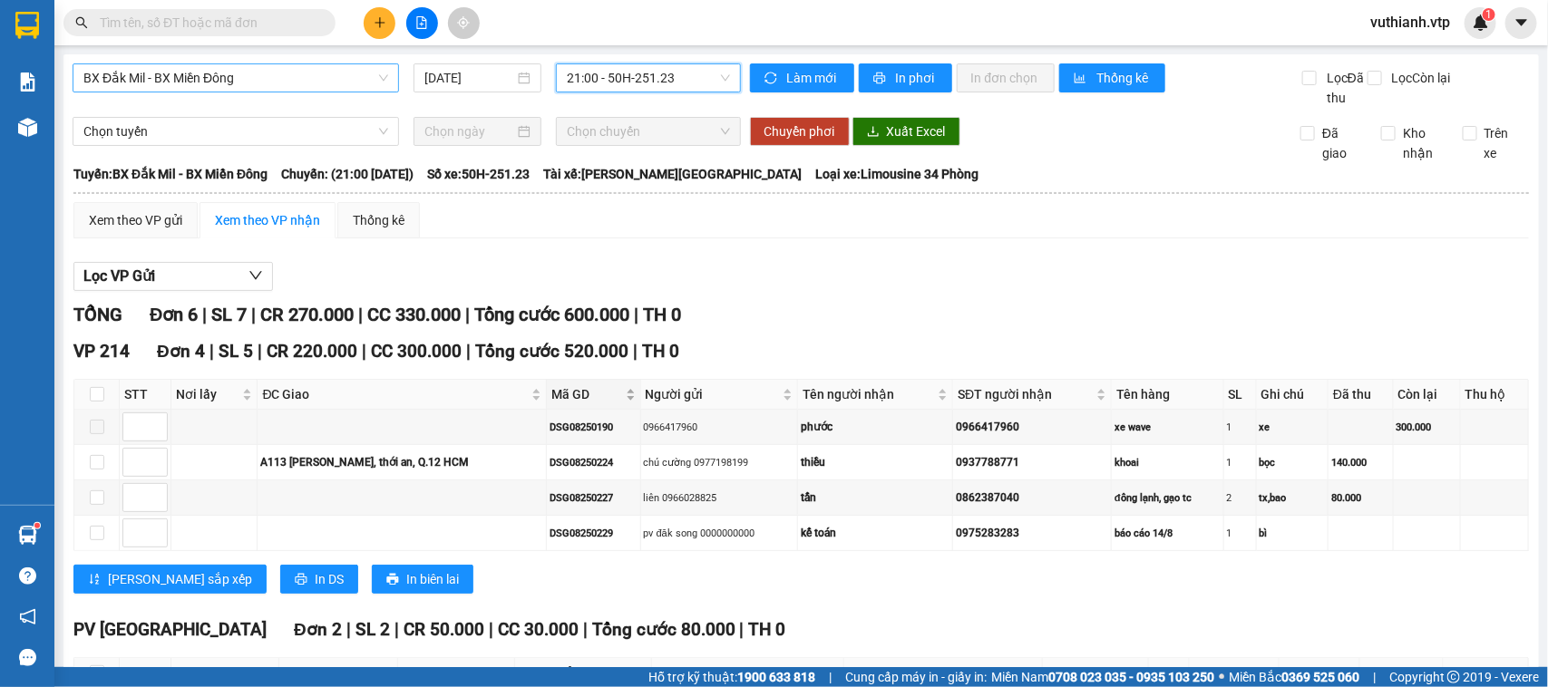
scroll to position [210, 0]
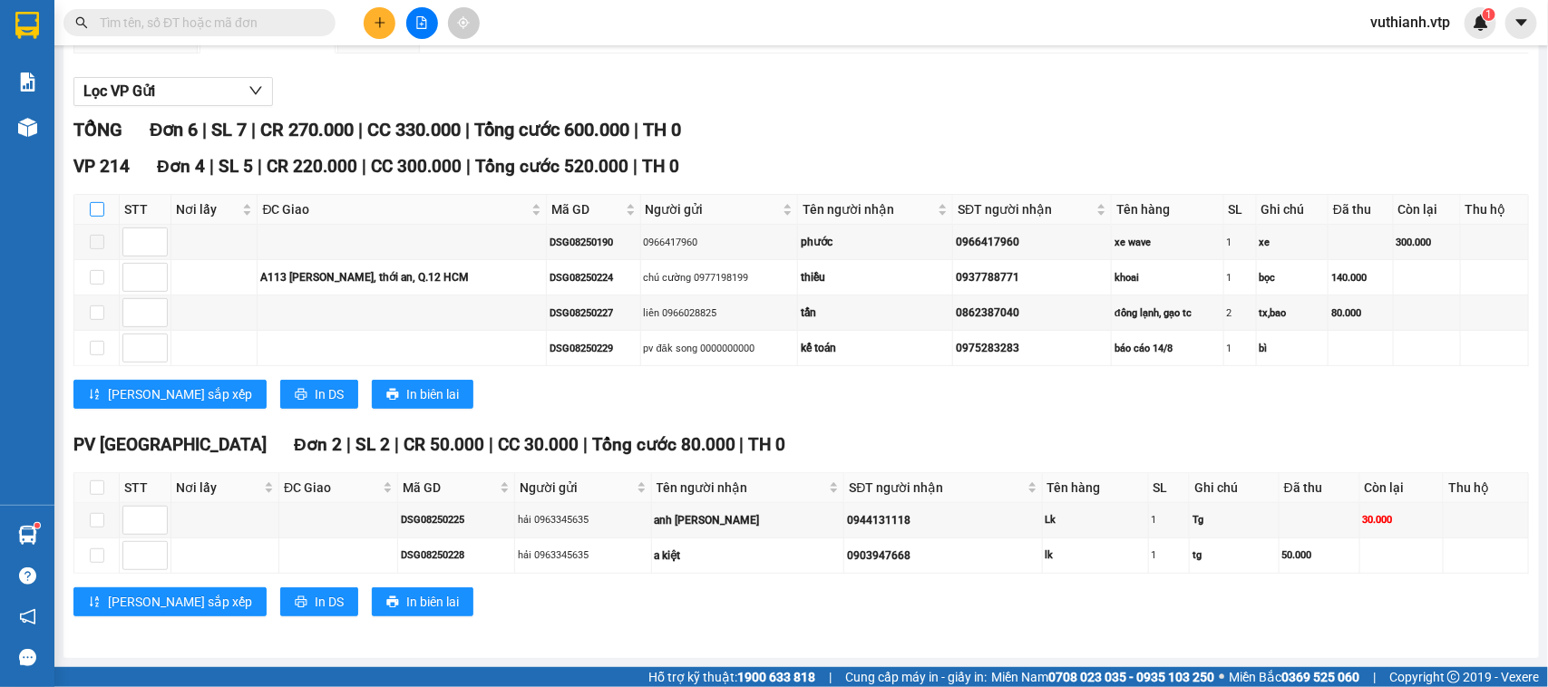
click at [93, 204] on input "checkbox" at bounding box center [97, 209] width 15 height 15
checkbox input "true"
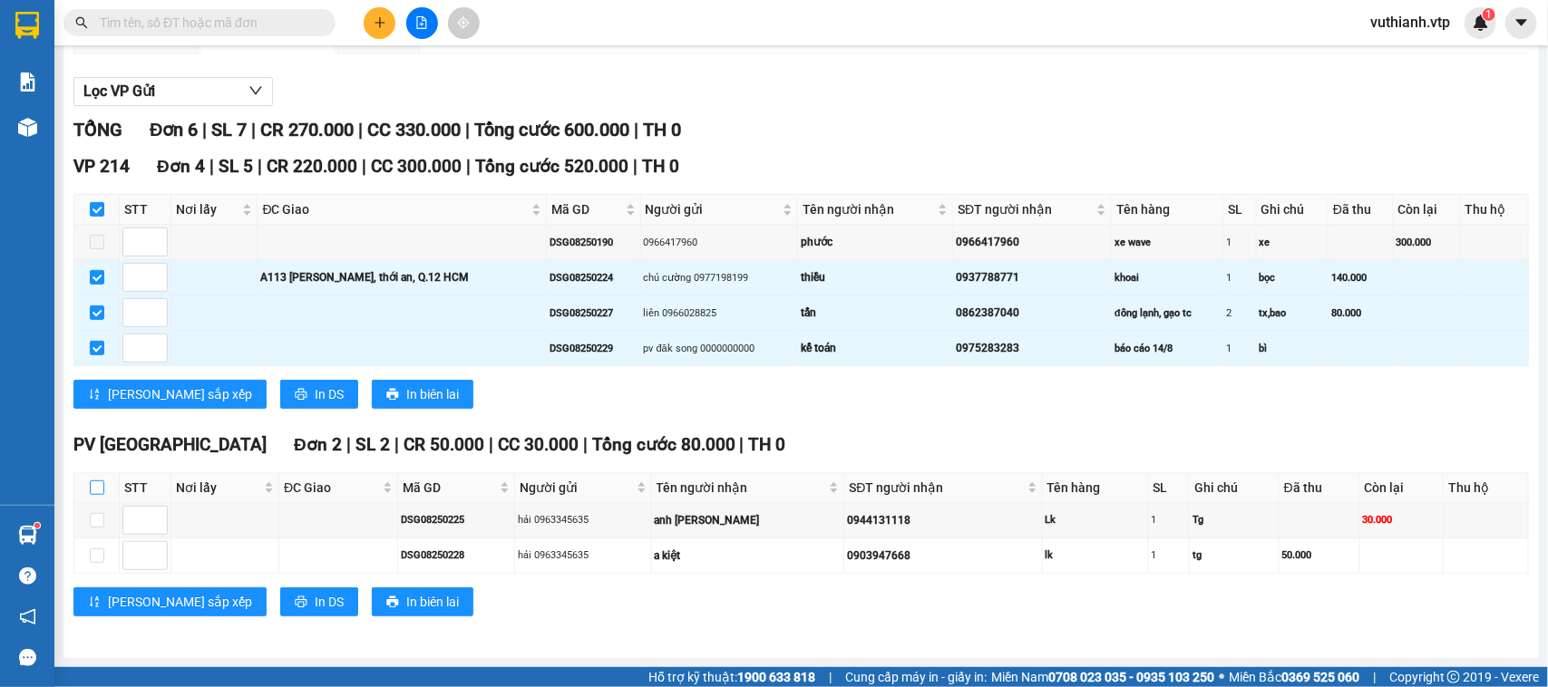
click at [92, 487] on input "checkbox" at bounding box center [97, 488] width 15 height 15
checkbox input "true"
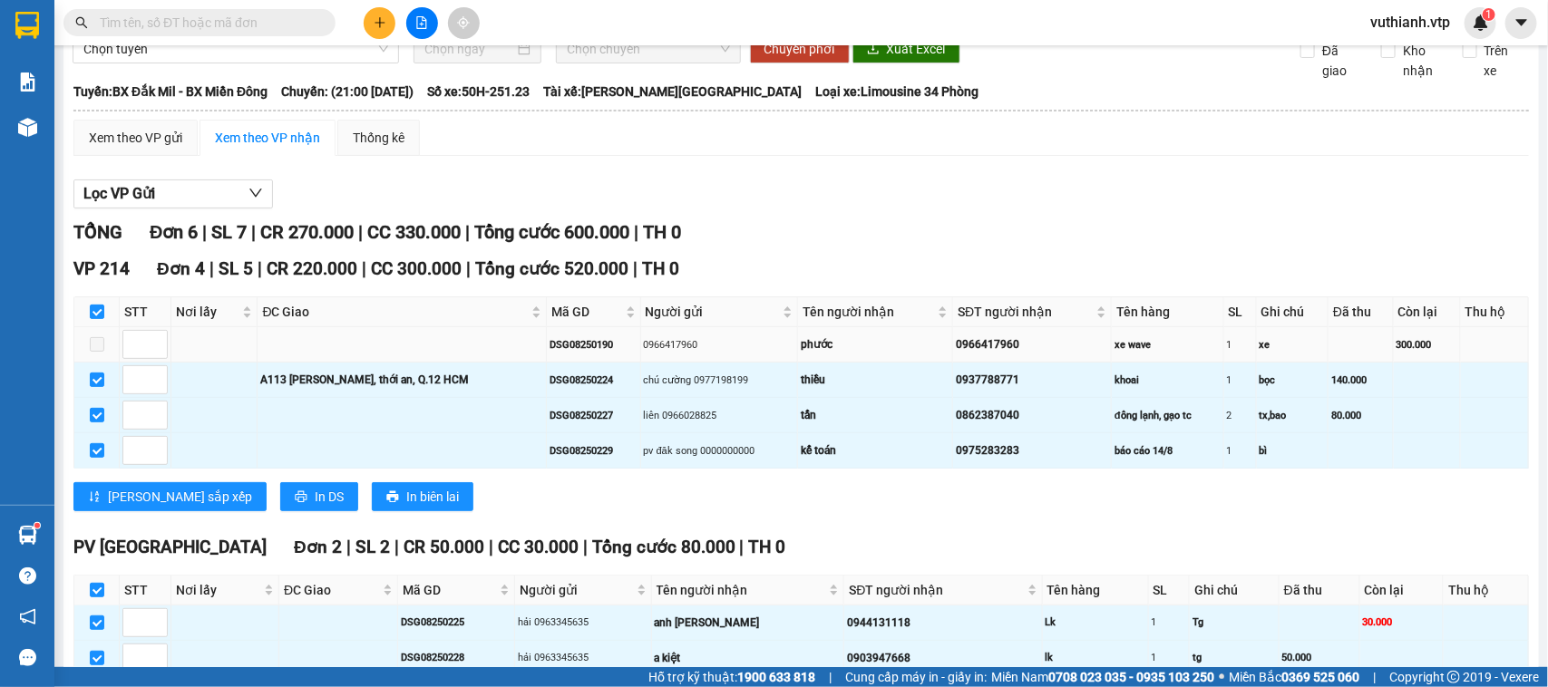
scroll to position [0, 0]
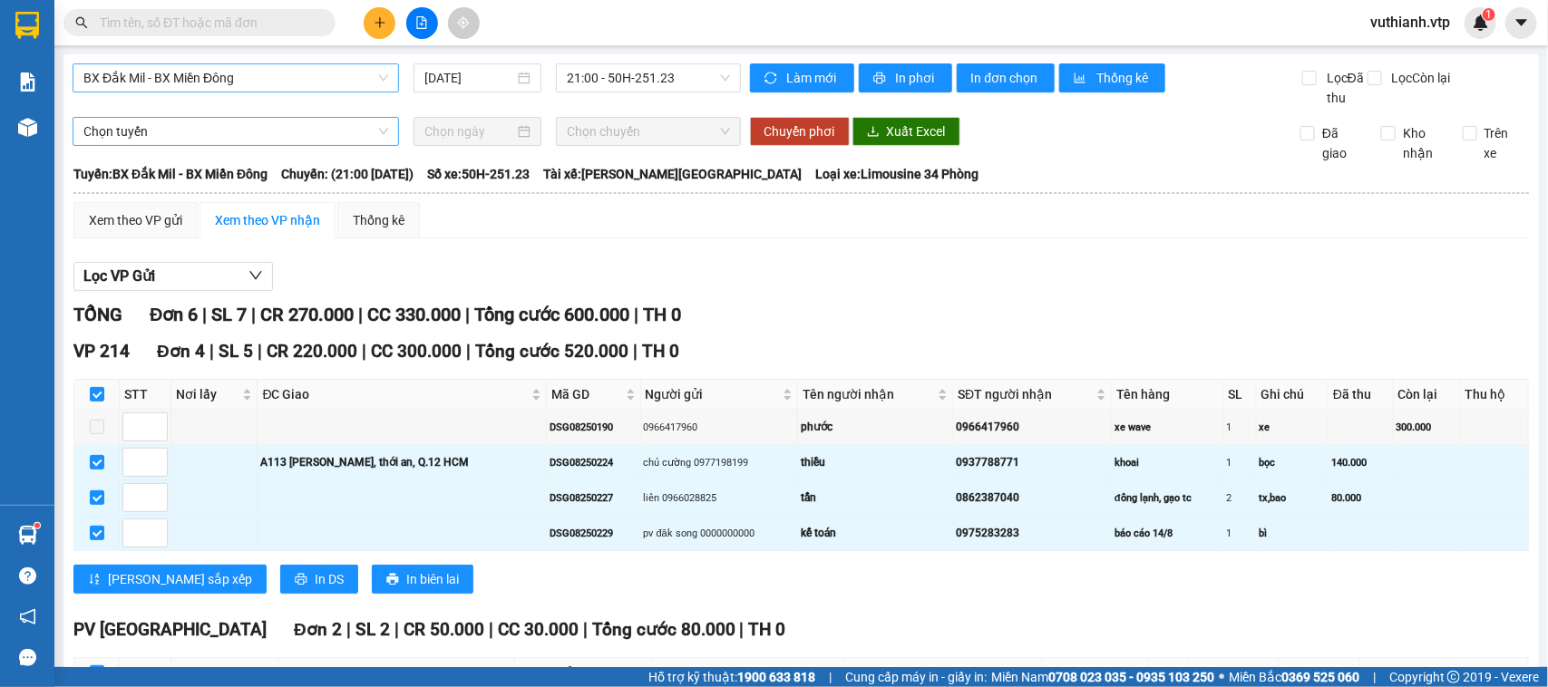
click at [332, 145] on span "Chọn tuyến" at bounding box center [235, 131] width 305 height 27
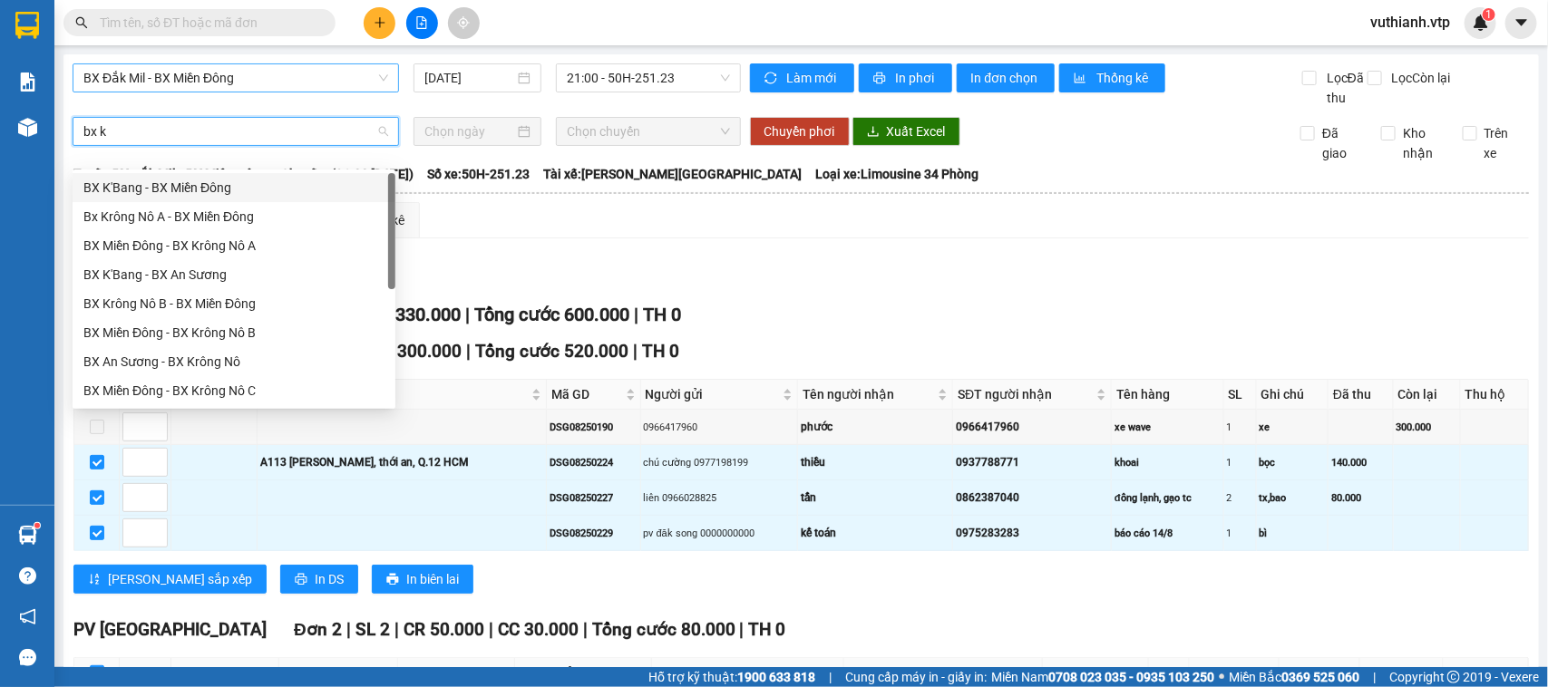
type input "bx kr"
click at [238, 368] on div "BX Krông Nô C - BX Miền Đông" at bounding box center [233, 362] width 301 height 20
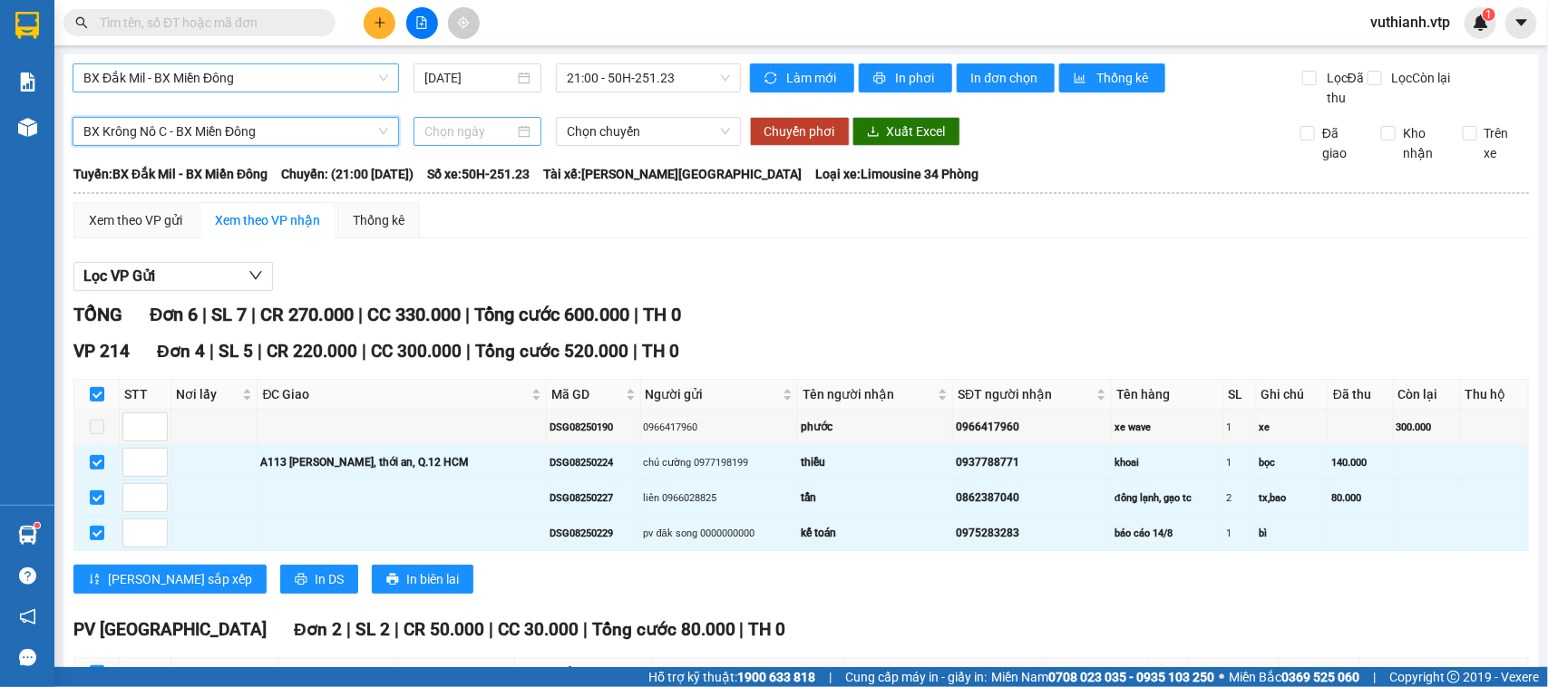
click at [473, 141] on input at bounding box center [469, 132] width 90 height 20
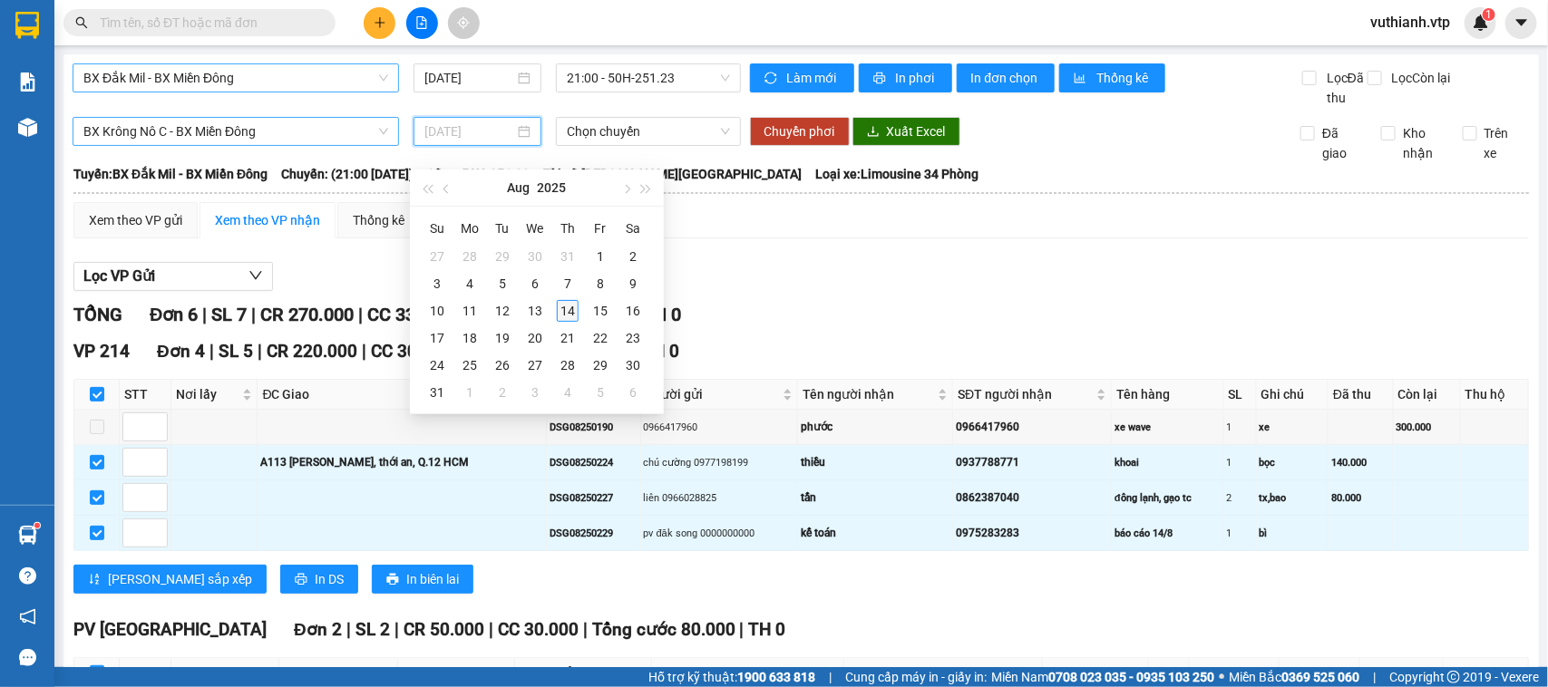
type input "[DATE]"
click at [571, 309] on div "14" at bounding box center [568, 311] width 22 height 22
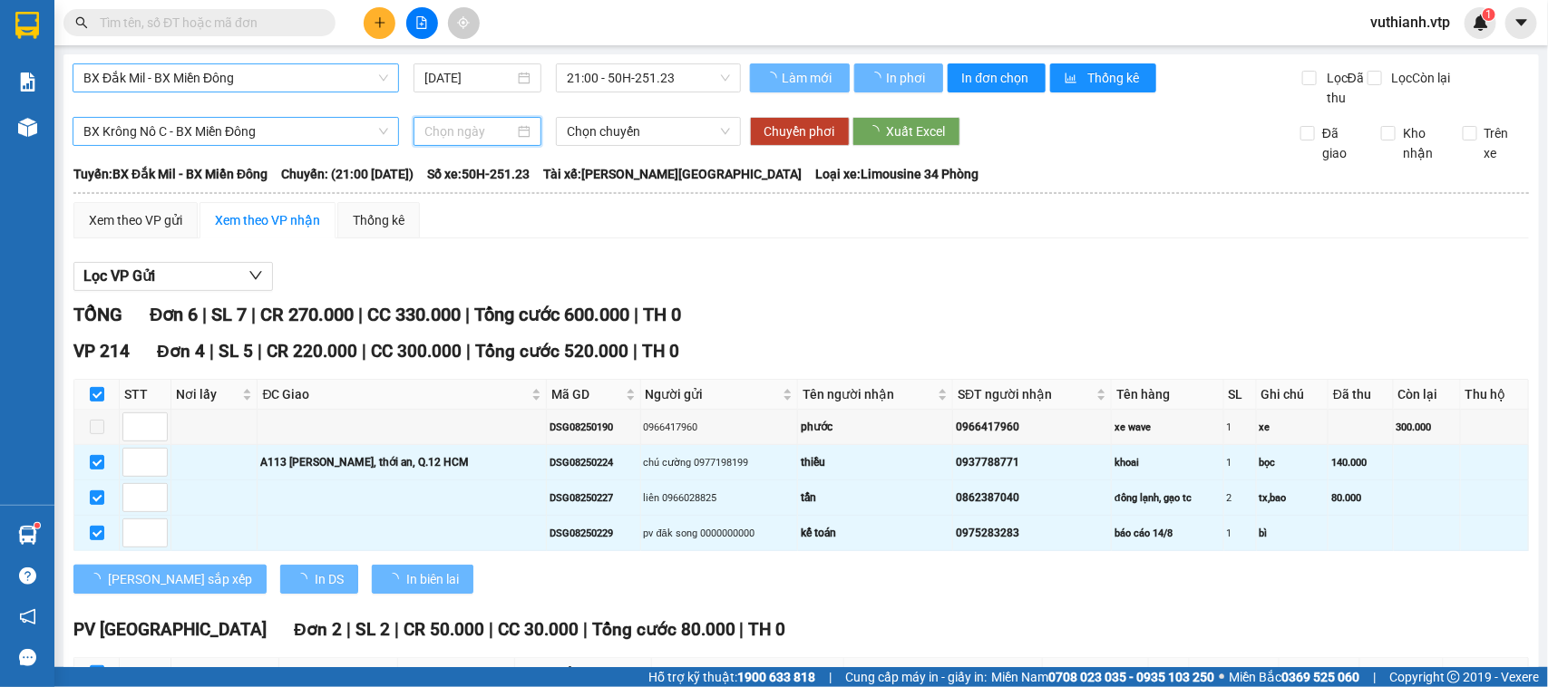
type input "[DATE]"
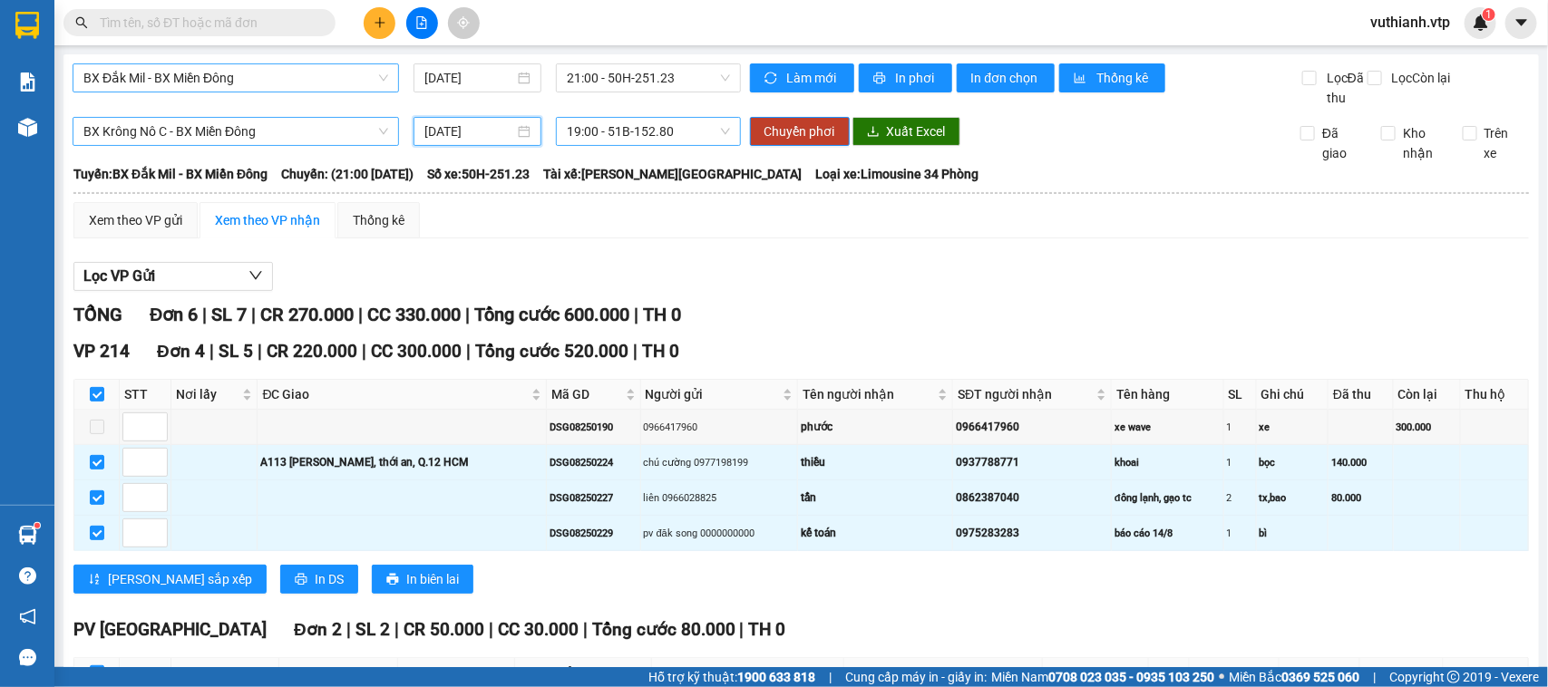
click at [608, 145] on span "19:00 - 51B-152.80" at bounding box center [648, 131] width 162 height 27
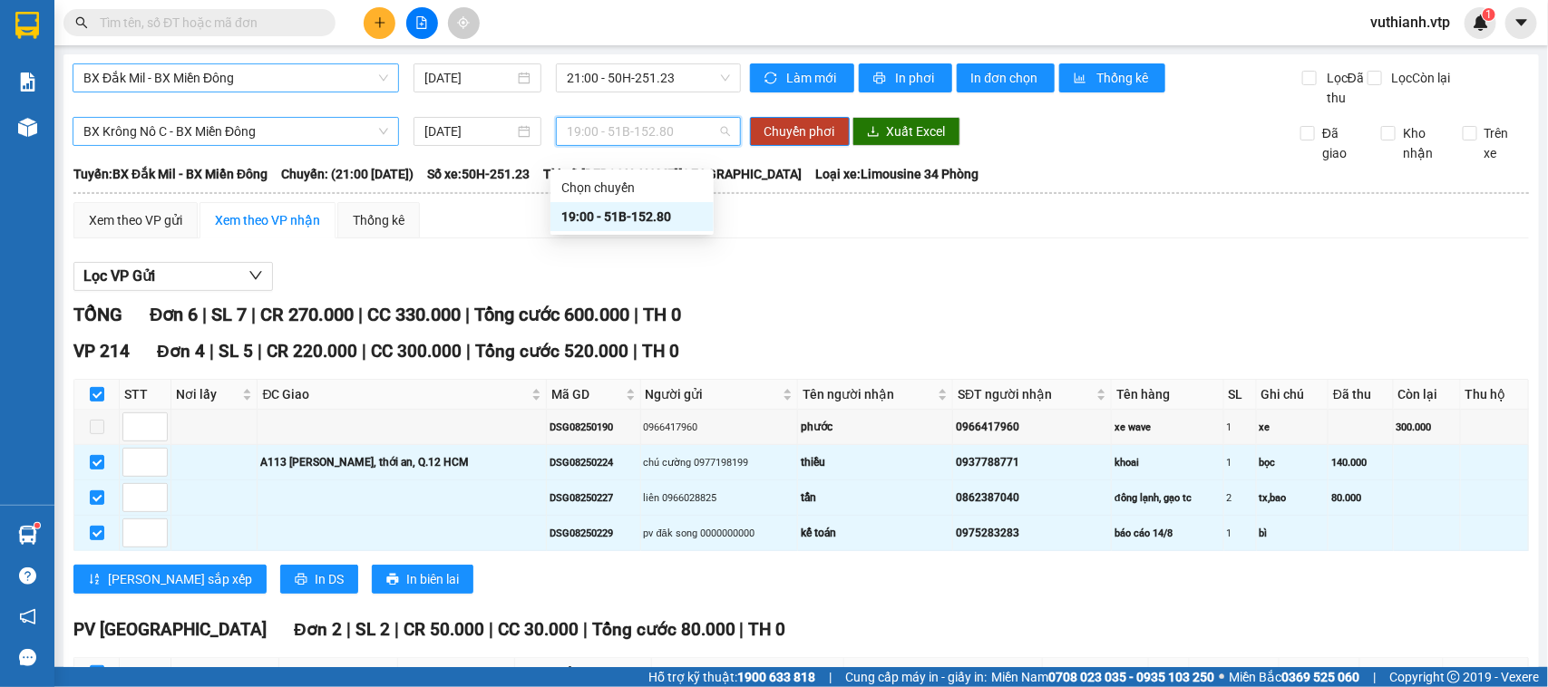
click at [614, 219] on div "19:00 - 51B-152.80" at bounding box center [631, 217] width 141 height 20
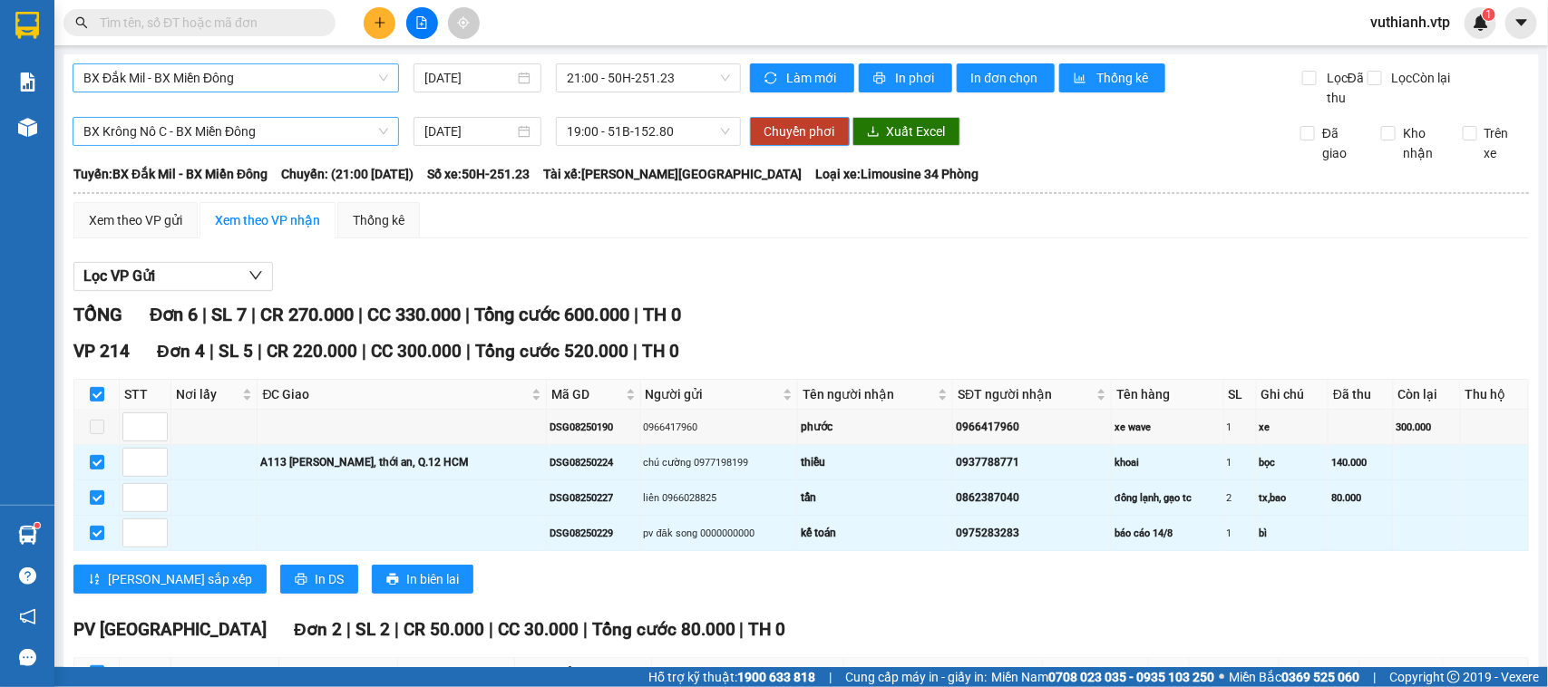
click at [784, 141] on span "Chuyển phơi" at bounding box center [799, 132] width 71 height 20
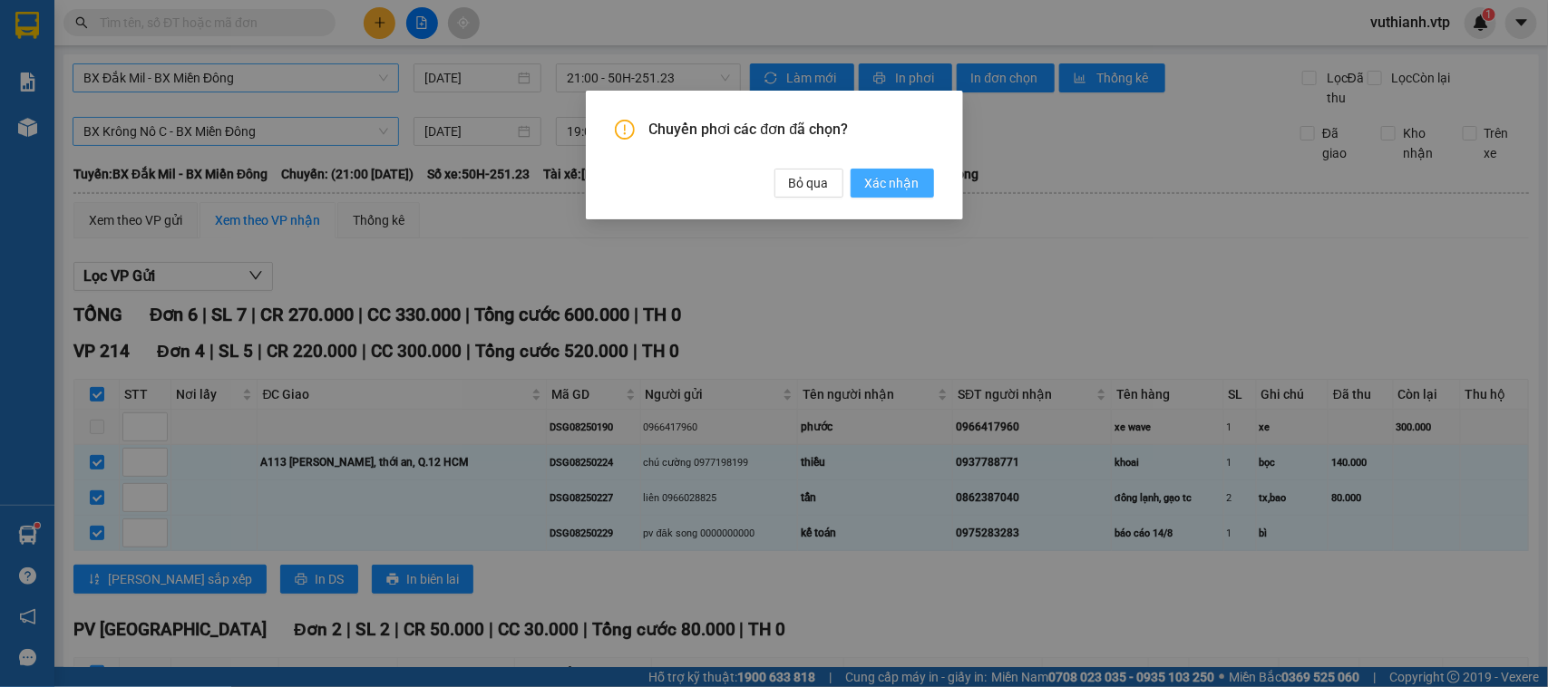
click at [877, 184] on span "Xác nhận" at bounding box center [892, 183] width 54 height 20
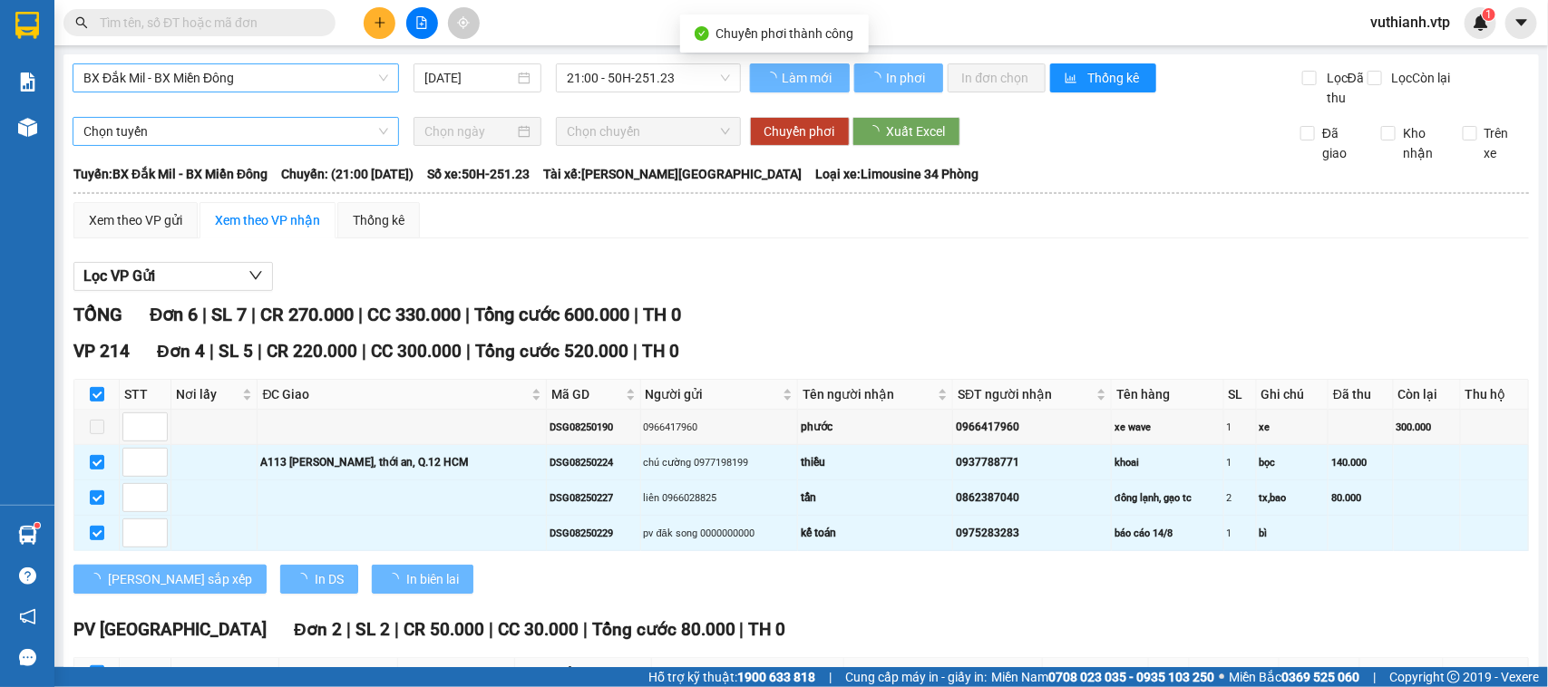
checkbox input "false"
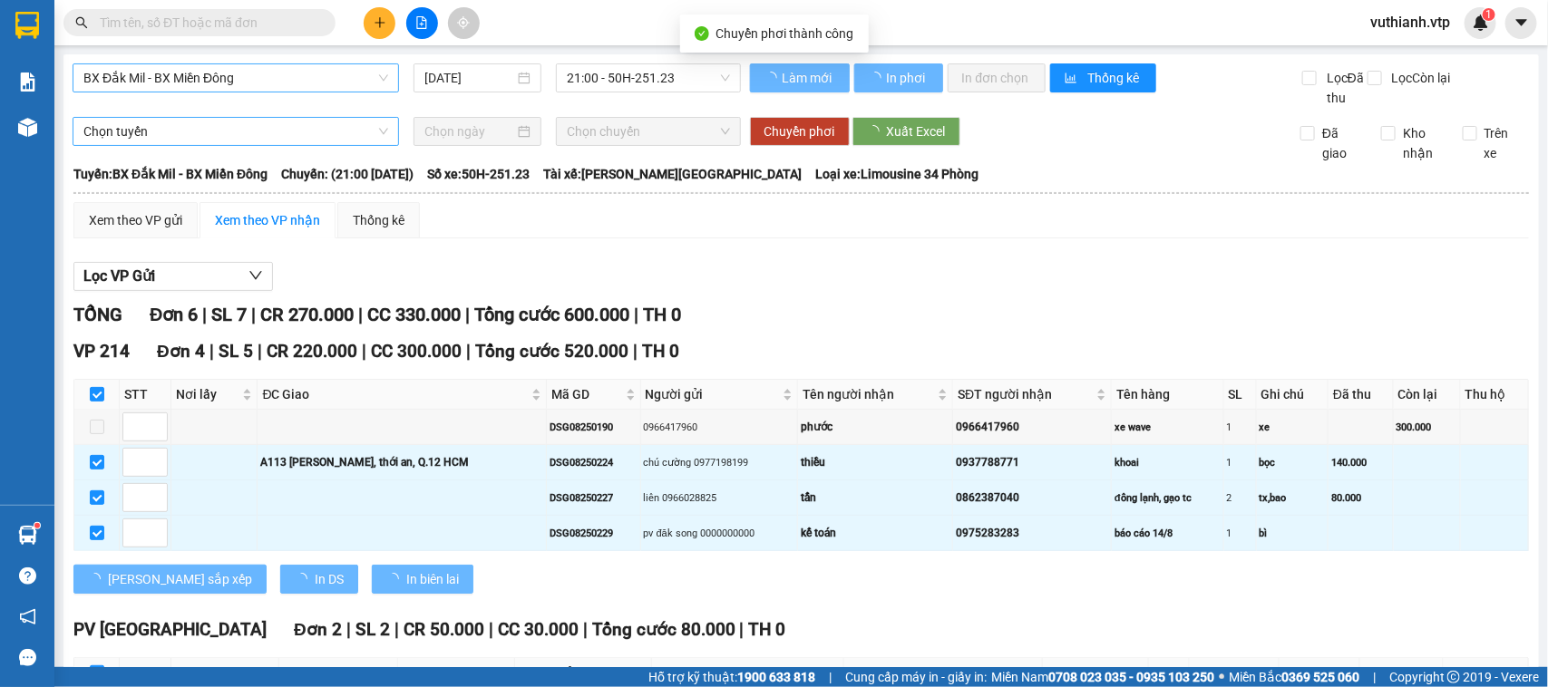
checkbox input "false"
